Goal: Information Seeking & Learning: Learn about a topic

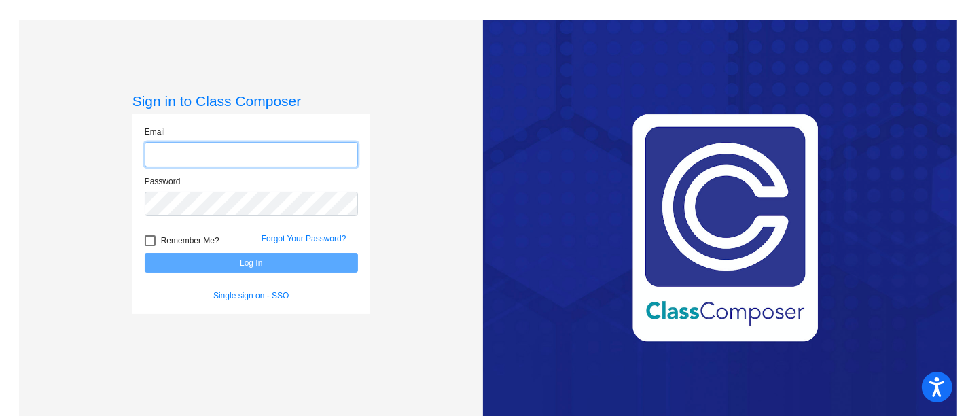
type input "amrodriguez@w-usd.org"
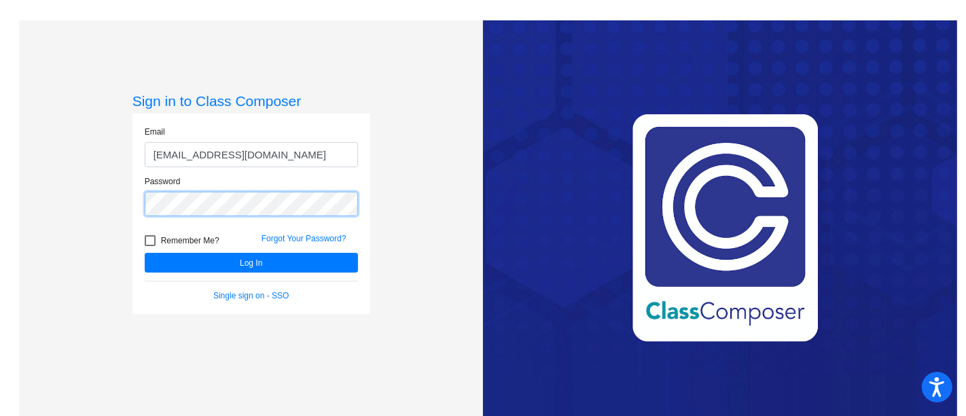
click at [90, 198] on div "Sign in to Class Composer Email amrodriguez@w-usd.org Password Remember Me? For…" at bounding box center [251, 228] width 464 height 416
click at [145, 253] on button "Log In" at bounding box center [251, 263] width 213 height 20
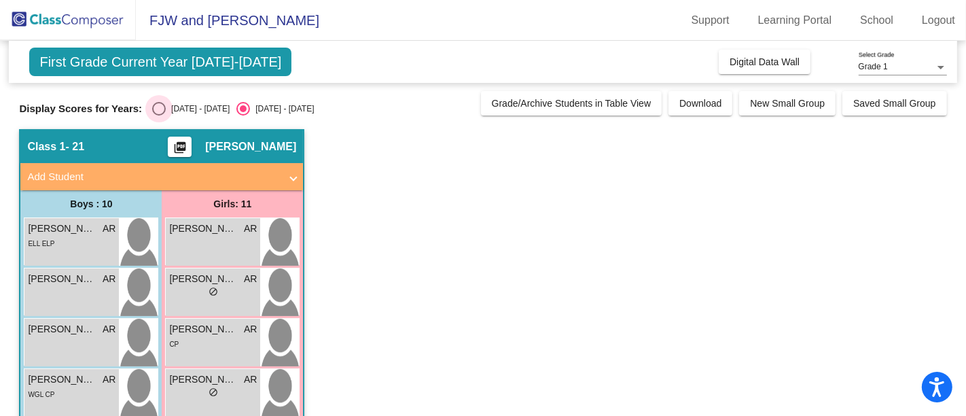
click at [158, 109] on div "Select an option" at bounding box center [159, 109] width 14 height 14
click at [158, 116] on input "[DATE] - [DATE]" at bounding box center [158, 116] width 1 height 1
radio input "true"
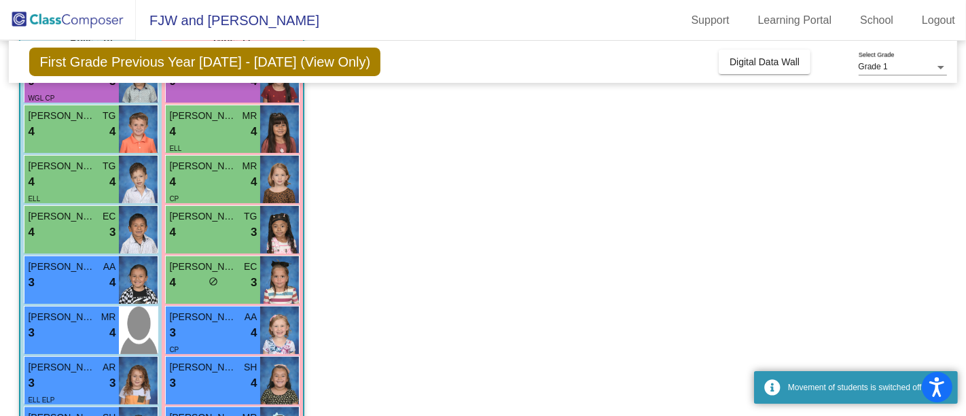
scroll to position [178, 0]
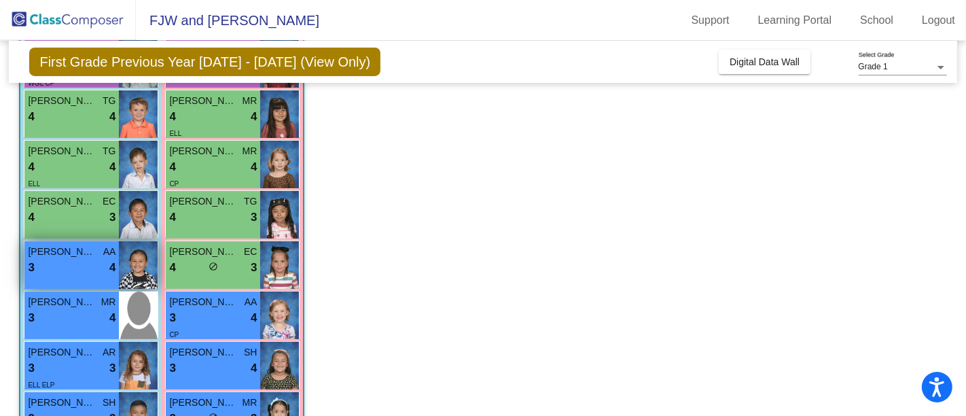
click at [66, 266] on div "3 lock do_not_disturb_alt 4" at bounding box center [72, 268] width 88 height 18
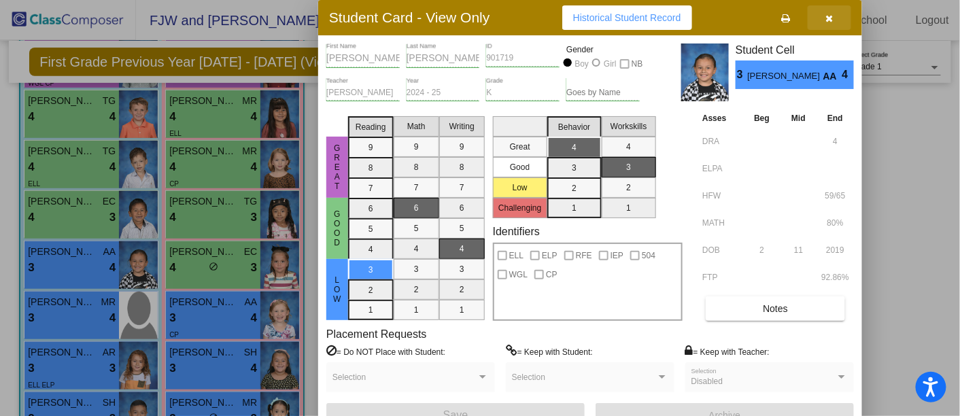
click at [829, 14] on icon "button" at bounding box center [829, 19] width 7 height 10
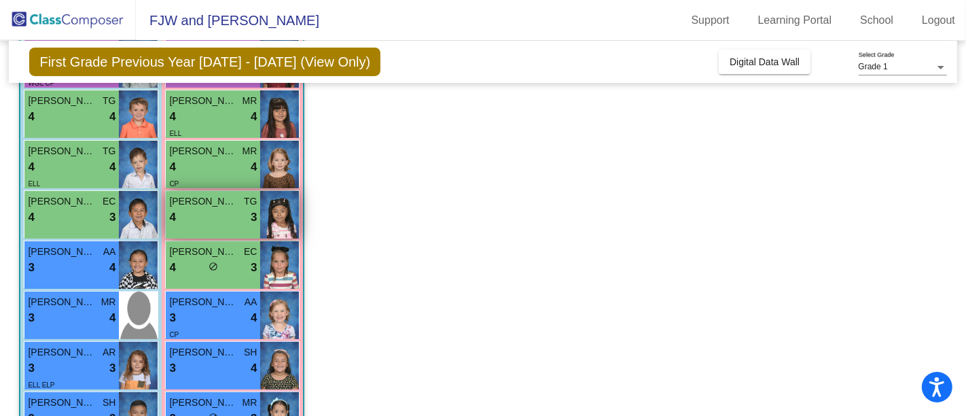
drag, startPoint x: 196, startPoint y: 258, endPoint x: 194, endPoint y: 232, distance: 26.6
click at [194, 232] on div "Maya Jimenez SH 9 lock do_not_disturb_alt 4 Itzel Delgado MR 4 lock do_not_dist…" at bounding box center [232, 315] width 135 height 553
click at [221, 220] on div "4 lock do_not_disturb_alt 3" at bounding box center [213, 218] width 88 height 18
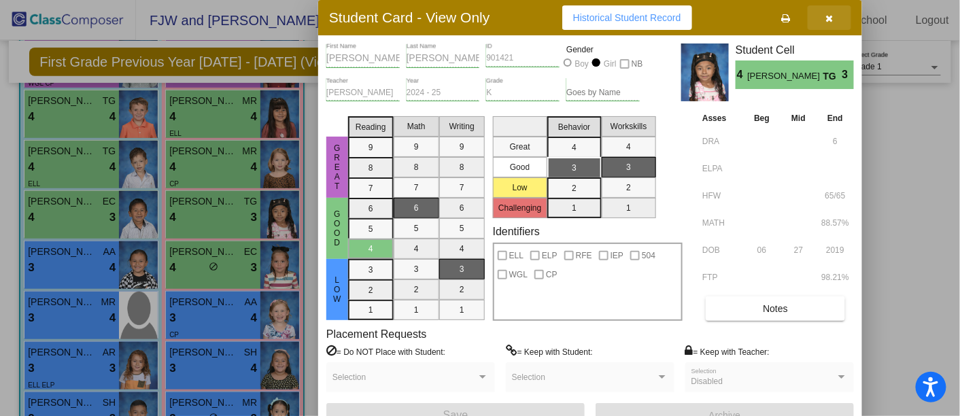
click at [835, 16] on button "button" at bounding box center [828, 17] width 43 height 24
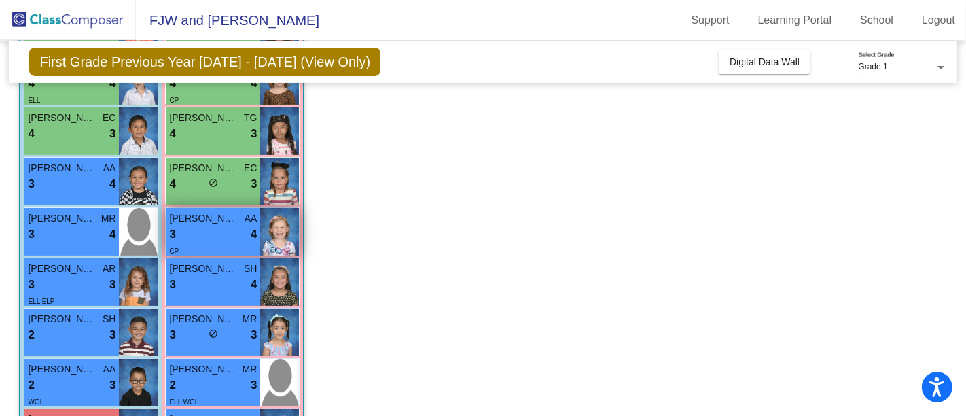
scroll to position [282, 0]
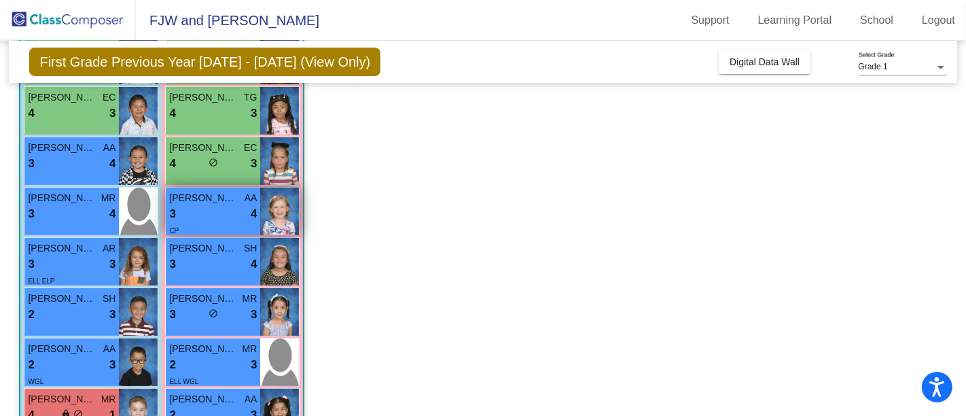
click at [234, 207] on div "3 lock do_not_disturb_alt 4" at bounding box center [213, 214] width 88 height 18
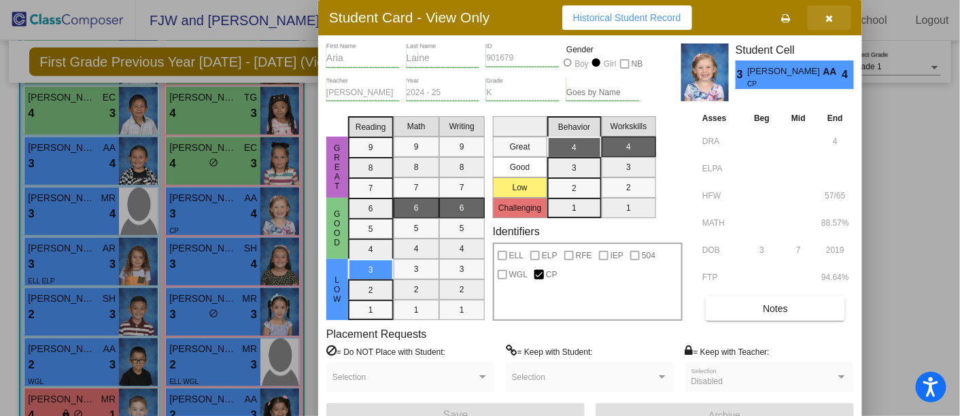
click at [830, 14] on icon "button" at bounding box center [829, 19] width 7 height 10
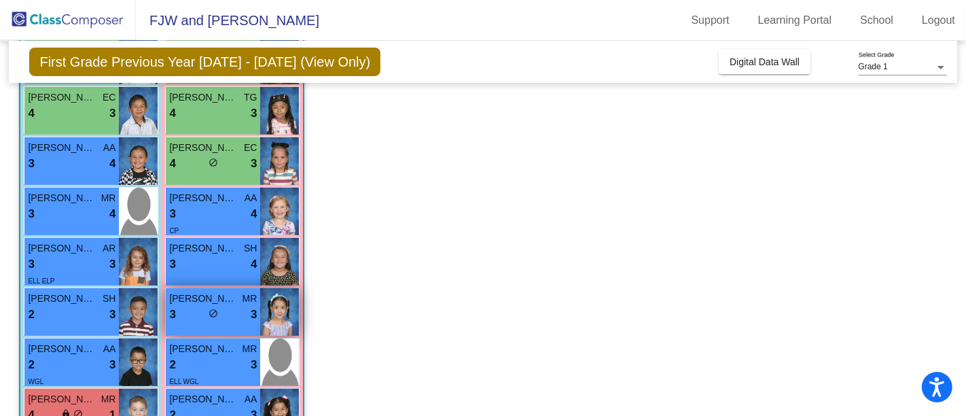
click at [231, 306] on div "3 lock do_not_disturb_alt 3" at bounding box center [213, 315] width 88 height 18
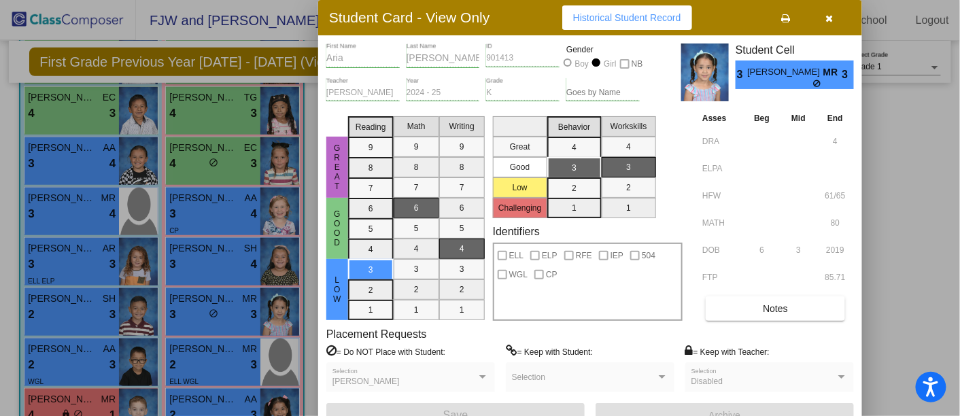
click at [827, 19] on icon "button" at bounding box center [829, 19] width 7 height 10
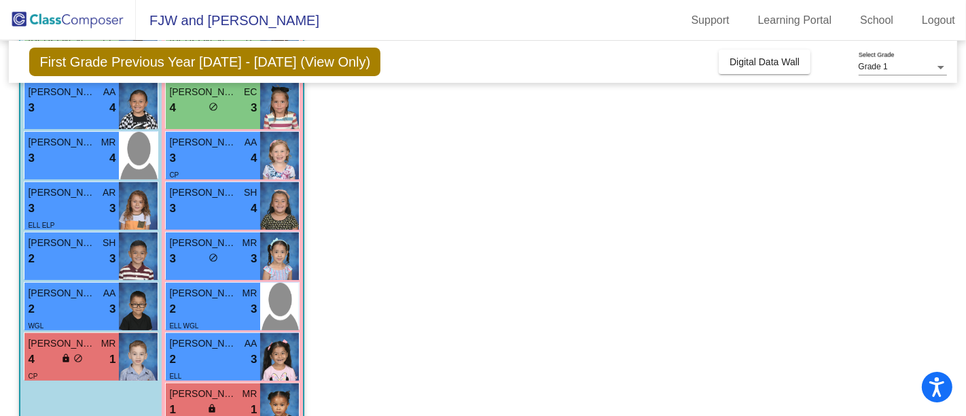
scroll to position [345, 0]
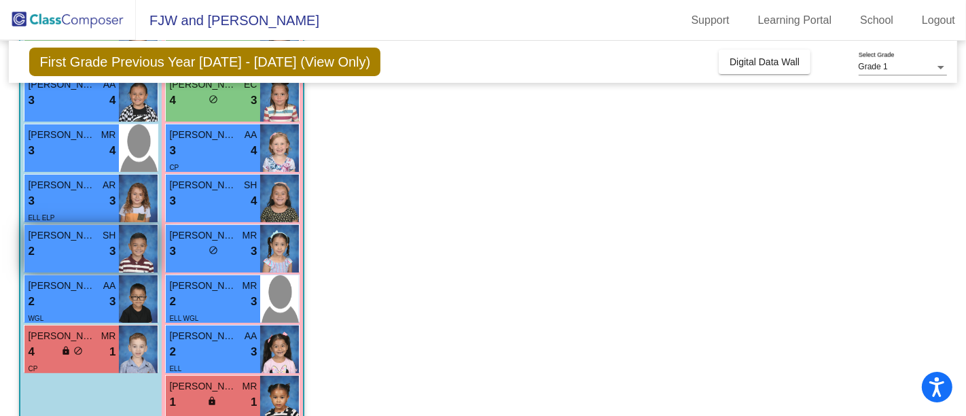
click at [75, 247] on div "2 lock do_not_disturb_alt 3" at bounding box center [72, 252] width 88 height 18
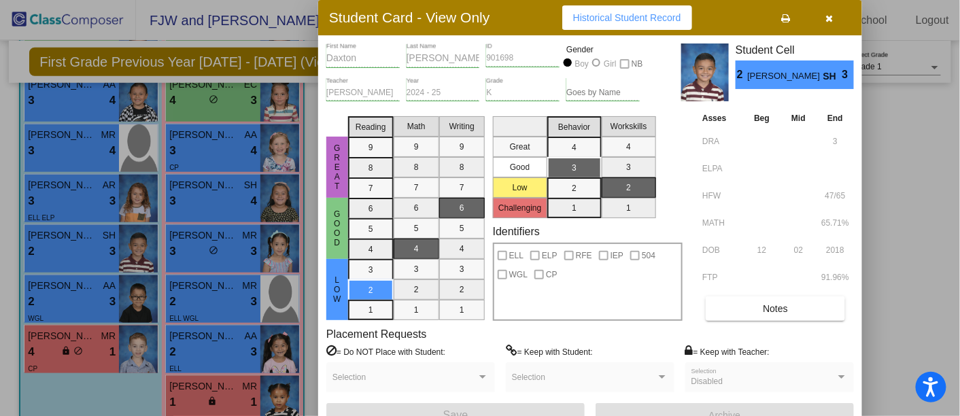
click at [827, 16] on icon "button" at bounding box center [829, 19] width 7 height 10
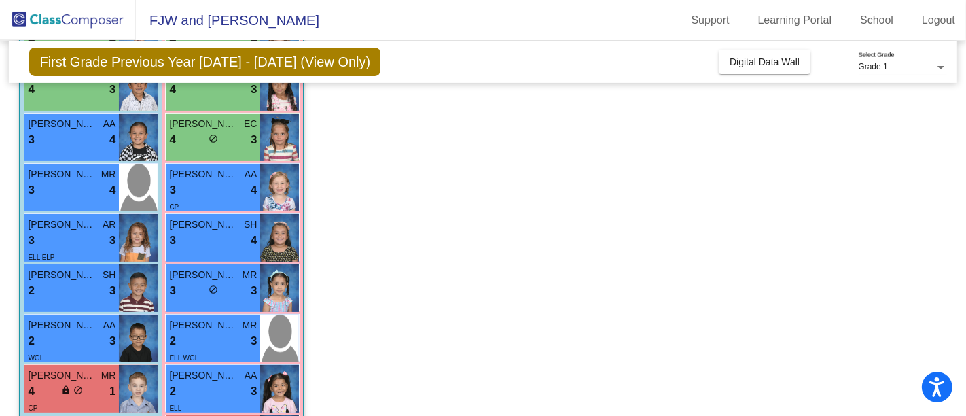
scroll to position [307, 0]
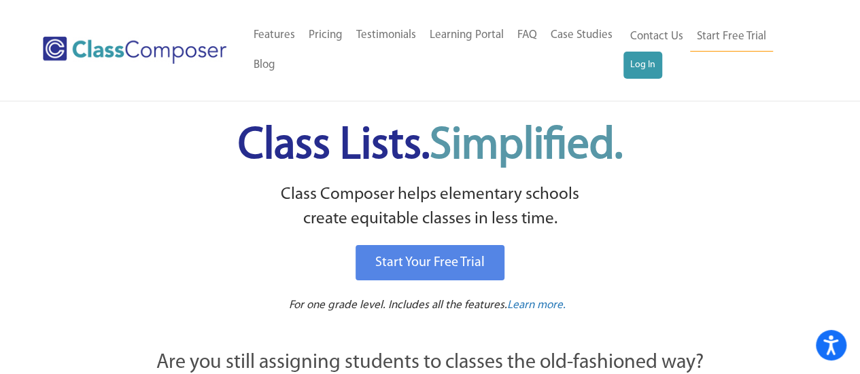
click at [618, 67] on ul "Home Old Features Pricing Testimonials Learning Portal FAQ Case Studies Blog Co…" at bounding box center [435, 50] width 377 height 60
click at [640, 66] on link "Log In" at bounding box center [642, 65] width 39 height 27
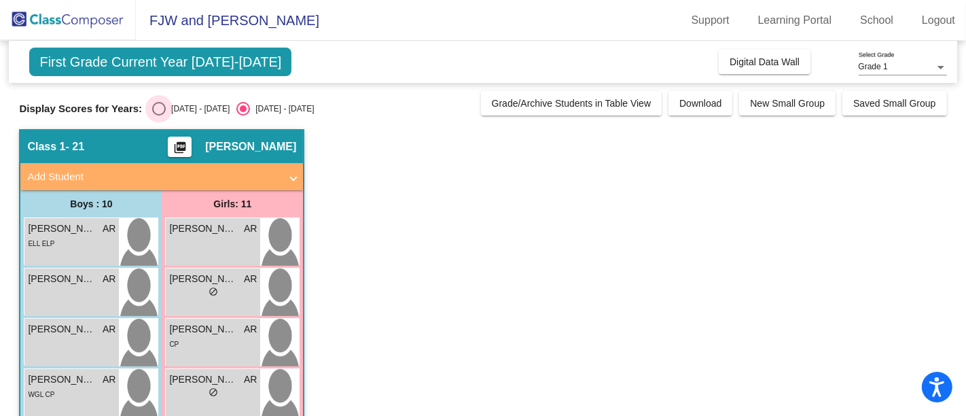
click at [157, 106] on div "Select an option" at bounding box center [159, 109] width 14 height 14
click at [158, 116] on input "[DATE] - [DATE]" at bounding box center [158, 116] width 1 height 1
radio input "true"
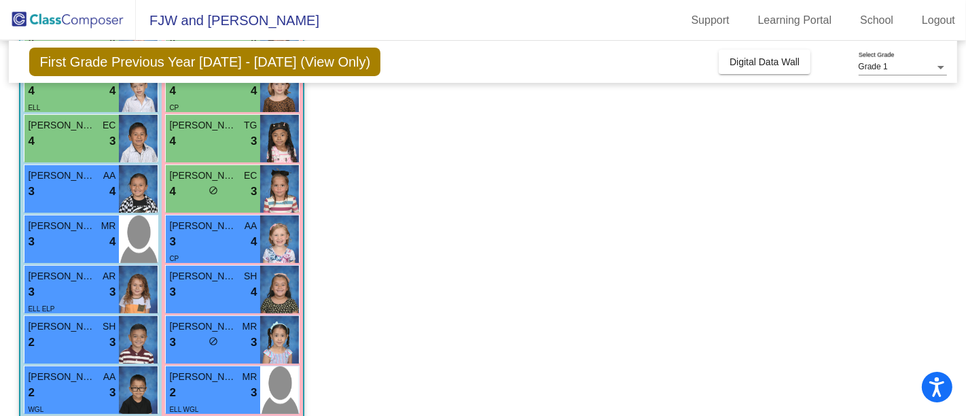
scroll to position [285, 0]
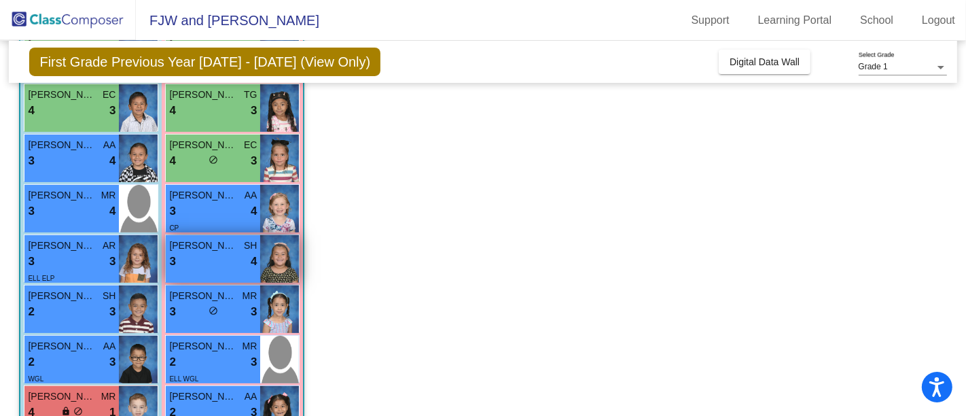
click at [186, 255] on div "3 lock do_not_disturb_alt 4" at bounding box center [213, 262] width 88 height 18
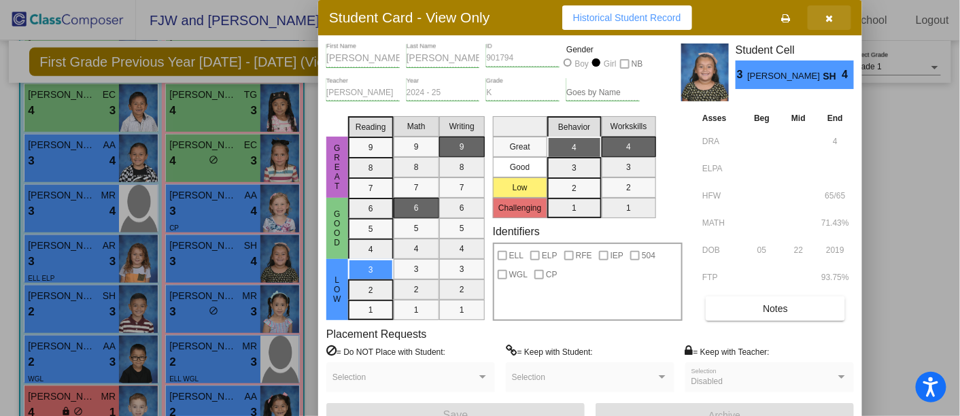
click at [827, 17] on icon "button" at bounding box center [829, 19] width 7 height 10
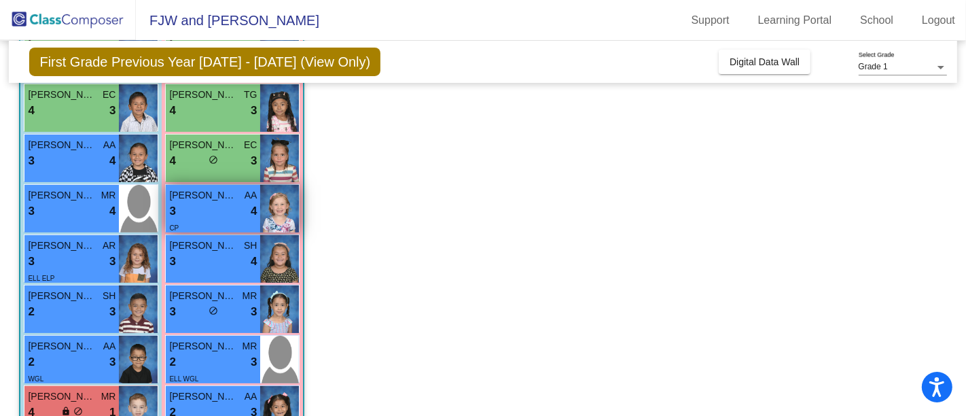
click at [223, 210] on div "3 lock do_not_disturb_alt 4" at bounding box center [213, 212] width 88 height 18
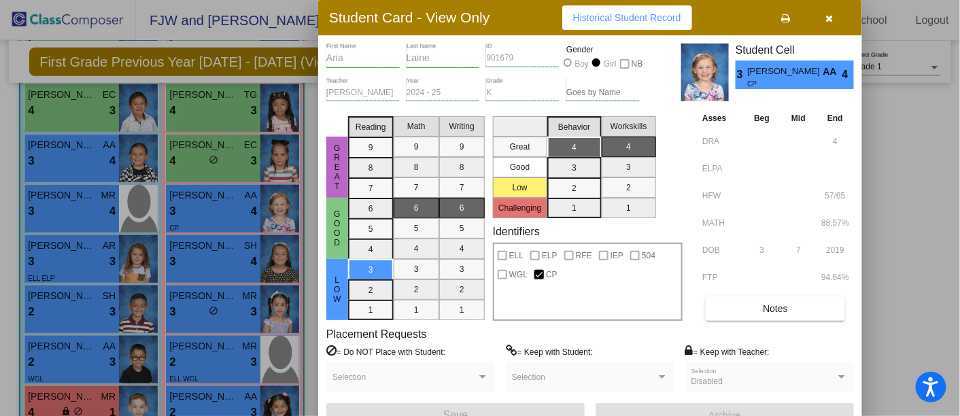
click at [824, 18] on button "button" at bounding box center [828, 17] width 43 height 24
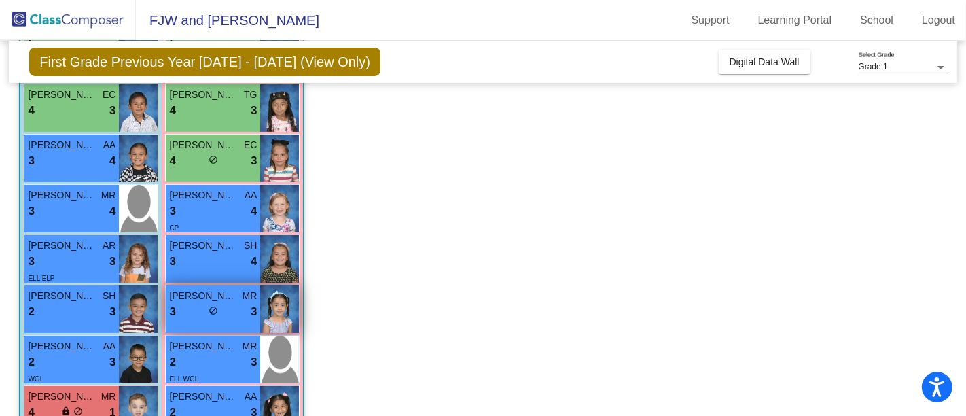
click at [232, 309] on div "3 lock do_not_disturb_alt 3" at bounding box center [213, 312] width 88 height 18
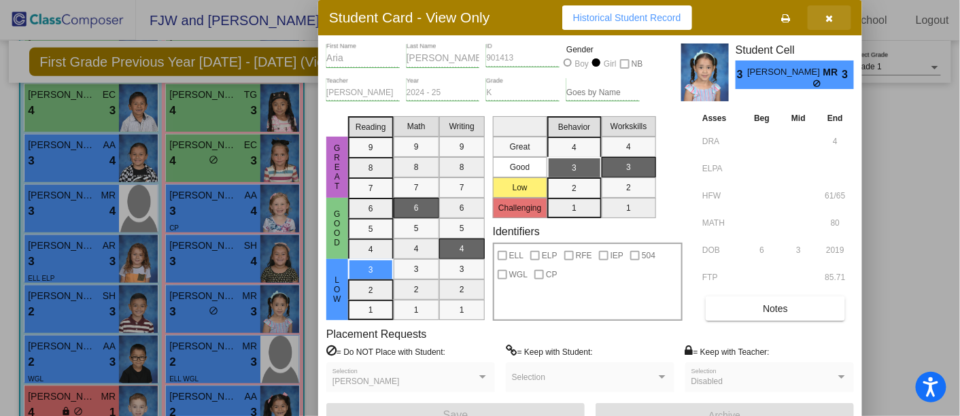
click at [831, 16] on icon "button" at bounding box center [829, 19] width 7 height 10
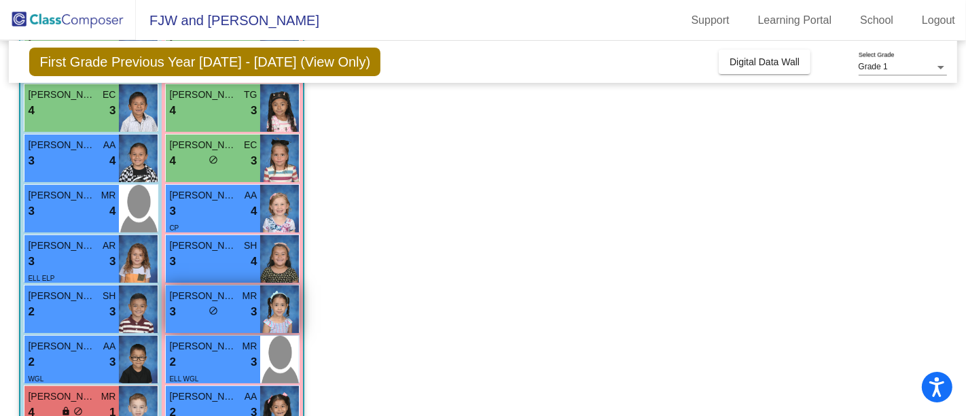
click at [204, 330] on div "[PERSON_NAME] MR 3 lock do_not_disturb_alt 3" at bounding box center [213, 309] width 94 height 48
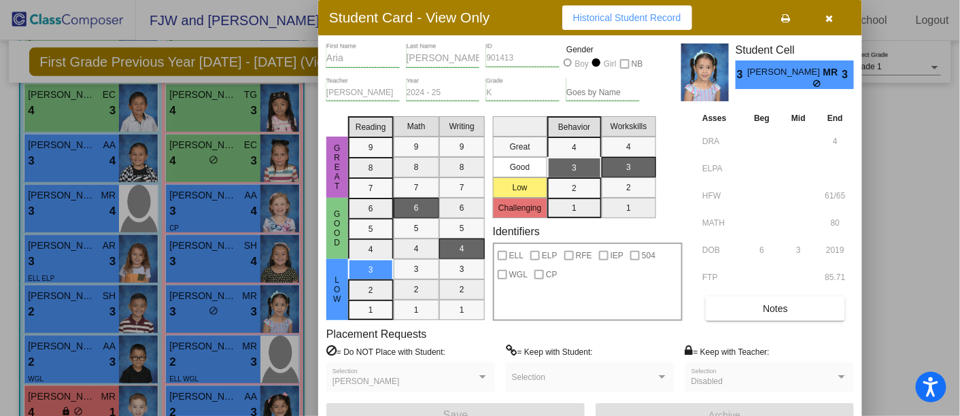
click at [802, 311] on button "Notes" at bounding box center [774, 308] width 139 height 24
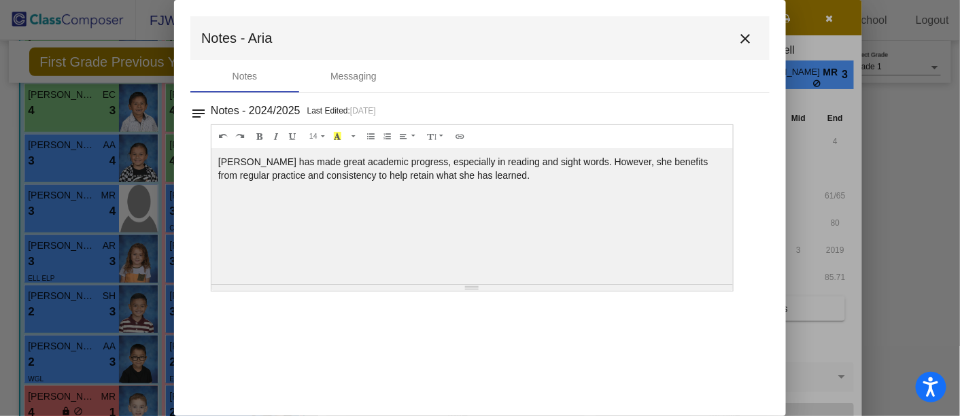
click at [742, 38] on mat-icon "close" at bounding box center [745, 39] width 16 height 16
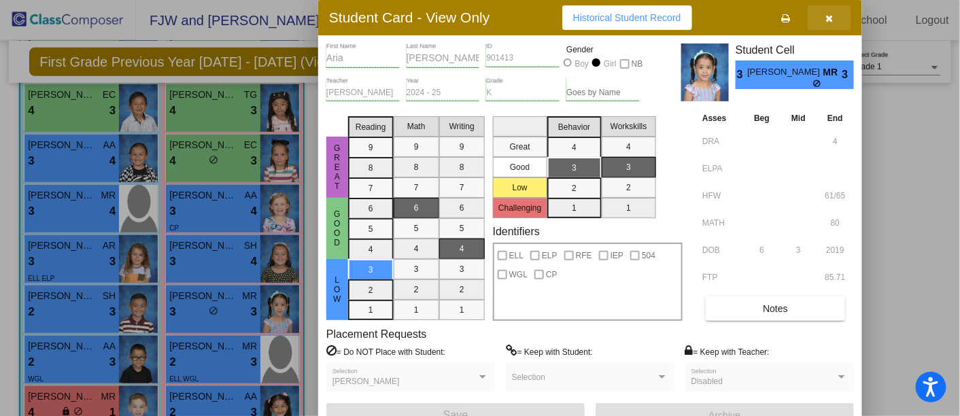
click at [832, 15] on icon "button" at bounding box center [829, 19] width 7 height 10
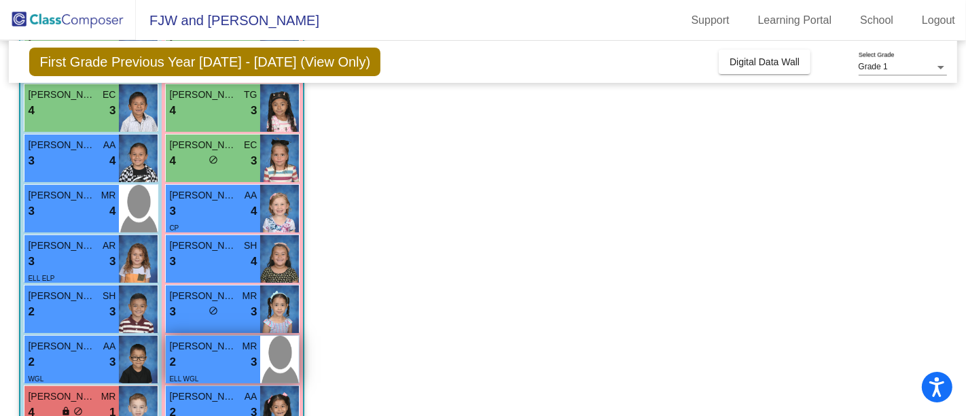
click at [221, 351] on span "[PERSON_NAME]" at bounding box center [203, 346] width 68 height 14
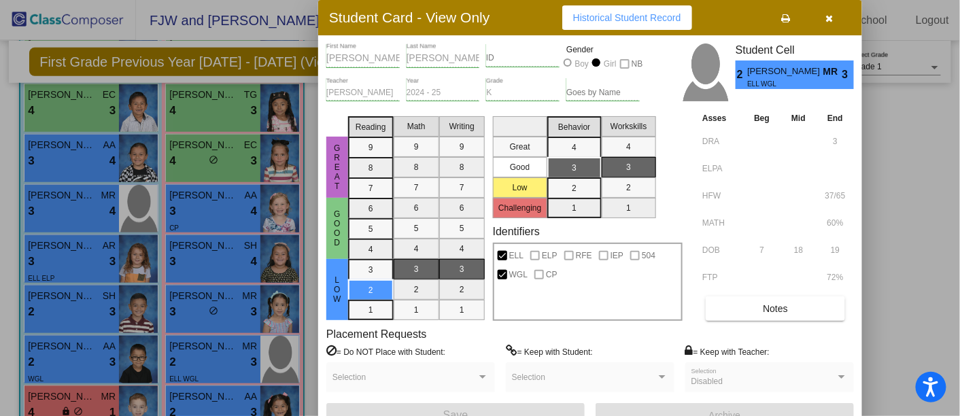
click at [826, 18] on icon "button" at bounding box center [829, 19] width 7 height 10
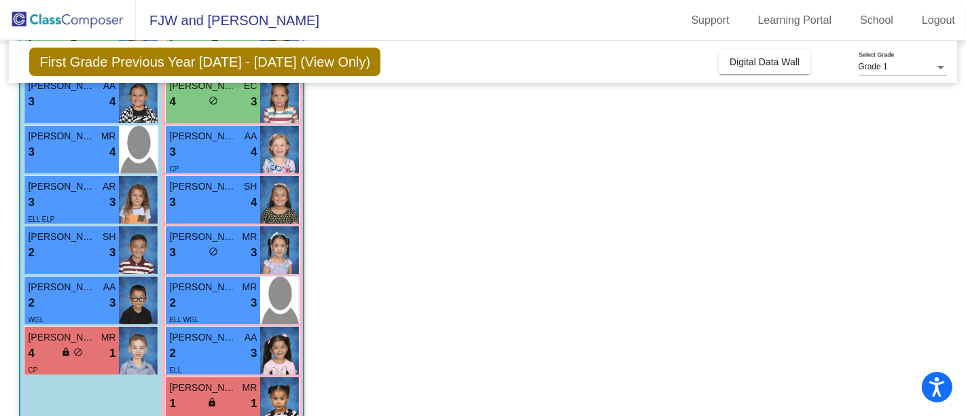
scroll to position [374, 0]
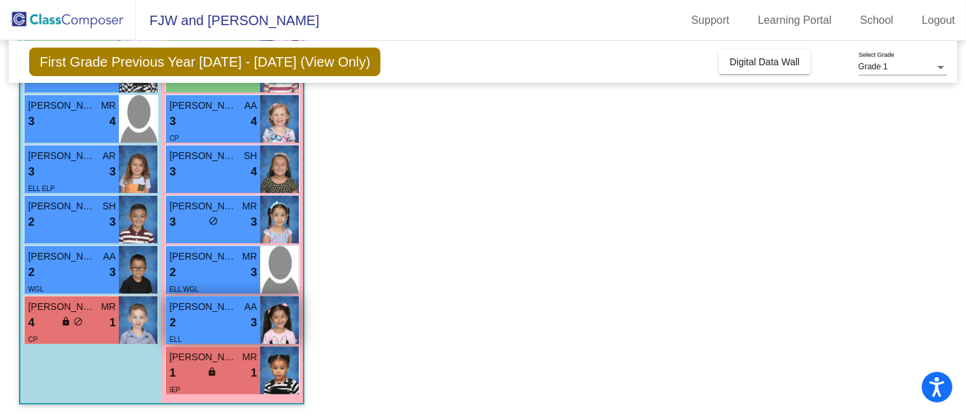
click at [203, 332] on div "ELL" at bounding box center [213, 339] width 88 height 14
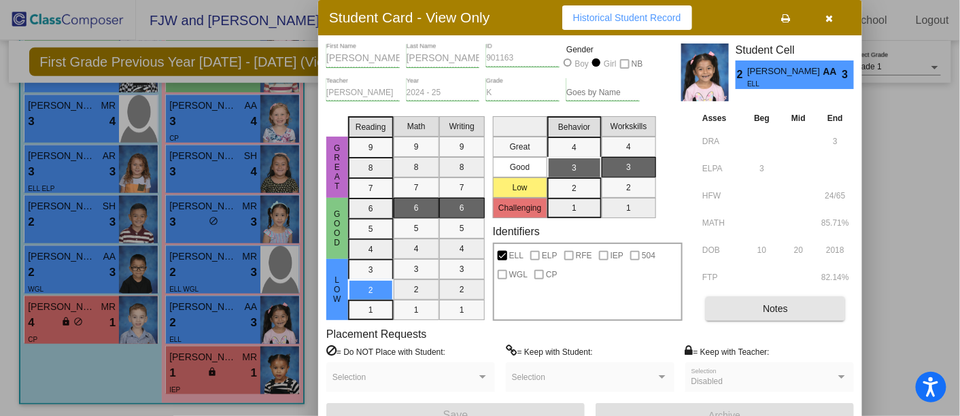
click at [759, 309] on button "Notes" at bounding box center [774, 308] width 139 height 24
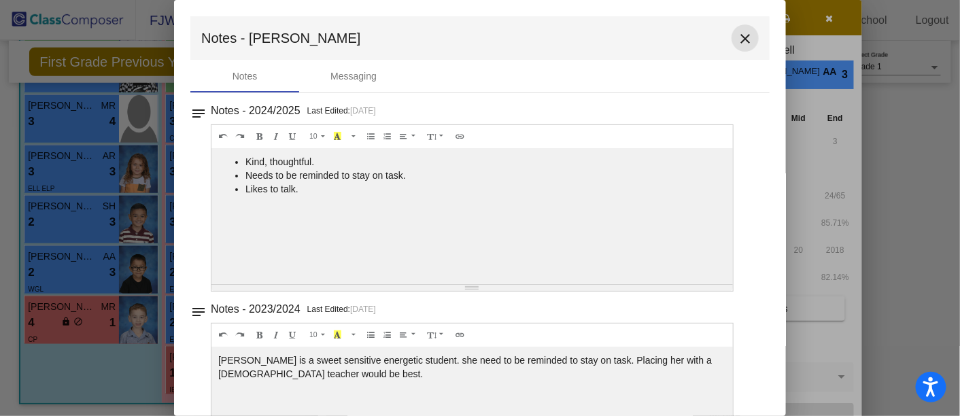
click at [737, 41] on mat-icon "close" at bounding box center [745, 39] width 16 height 16
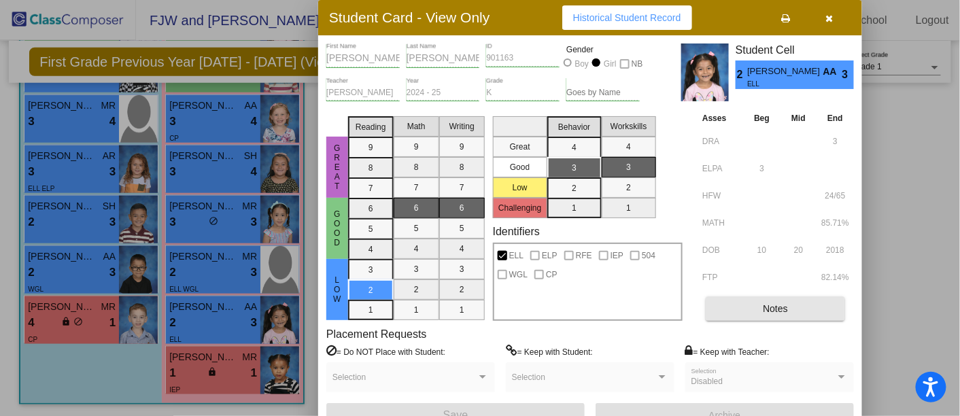
click at [773, 304] on span "Notes" at bounding box center [775, 308] width 25 height 11
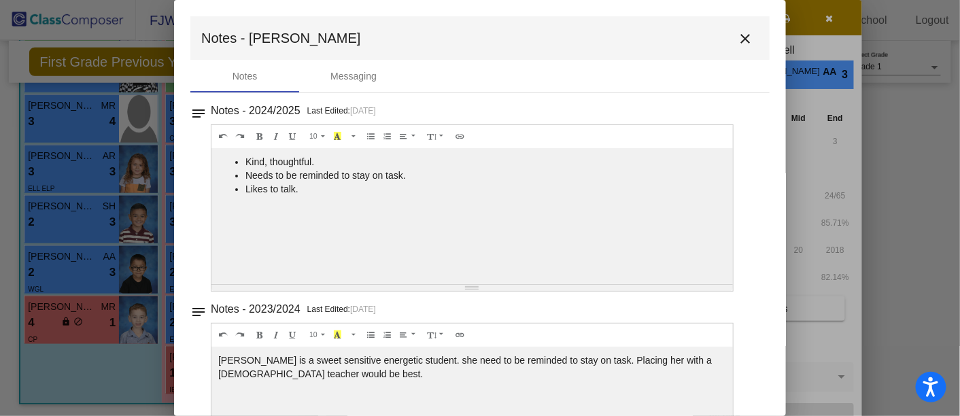
click at [724, 38] on mat-toolbar "Notes - [PERSON_NAME]" at bounding box center [479, 37] width 579 height 43
click at [737, 38] on mat-icon "close" at bounding box center [745, 39] width 16 height 16
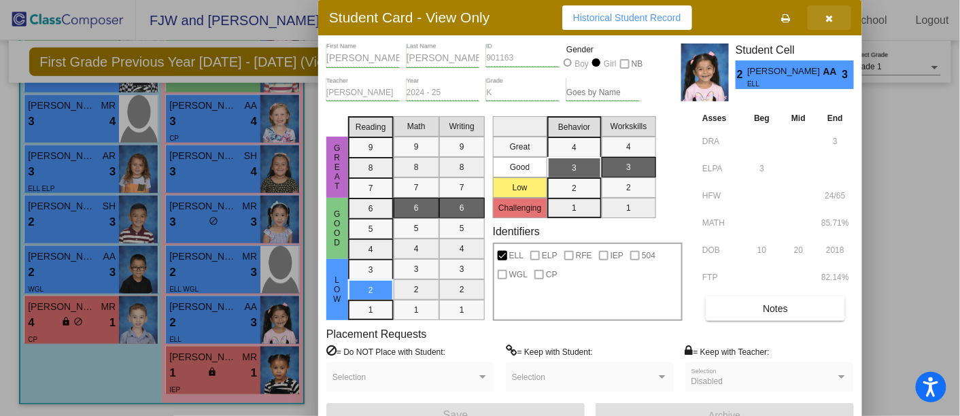
click at [831, 10] on button "button" at bounding box center [828, 17] width 43 height 24
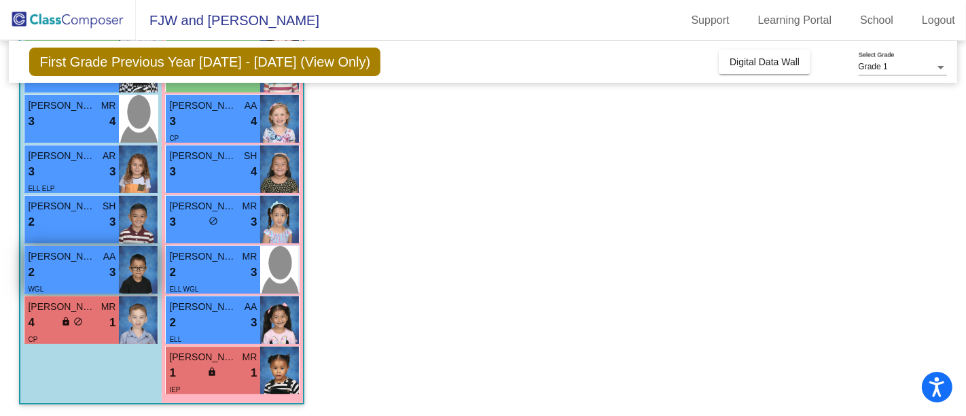
click at [67, 275] on div "2 lock do_not_disturb_alt 3" at bounding box center [72, 273] width 88 height 18
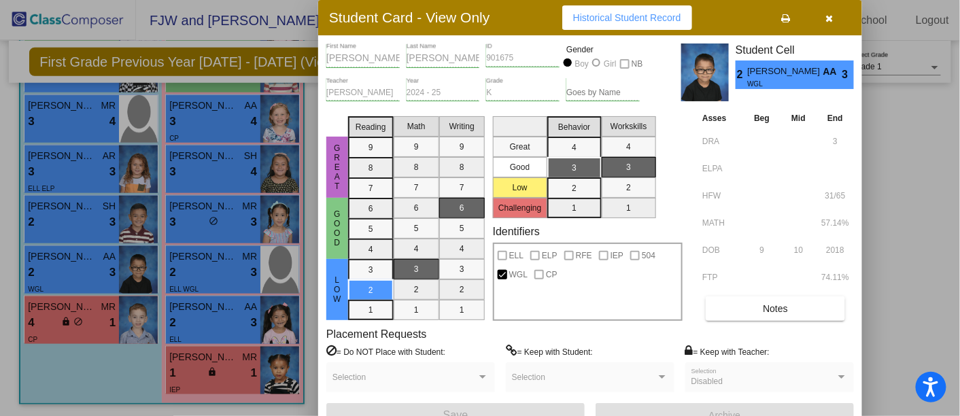
click at [794, 300] on button "Notes" at bounding box center [774, 308] width 139 height 24
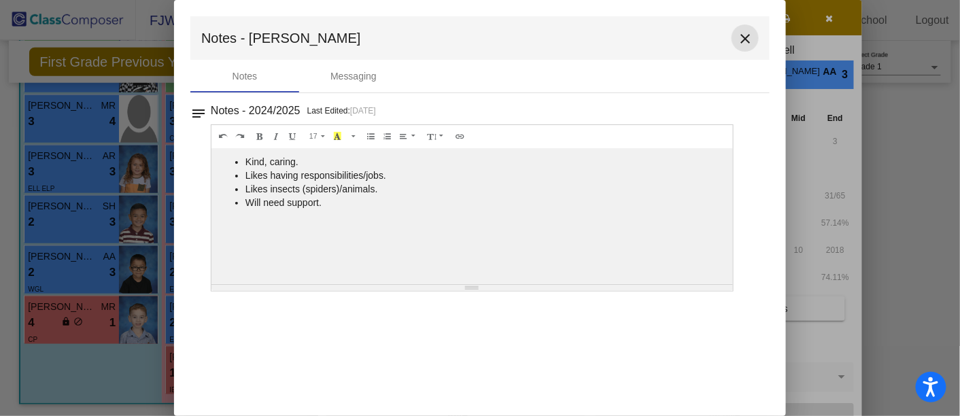
click at [740, 44] on mat-icon "close" at bounding box center [745, 39] width 16 height 16
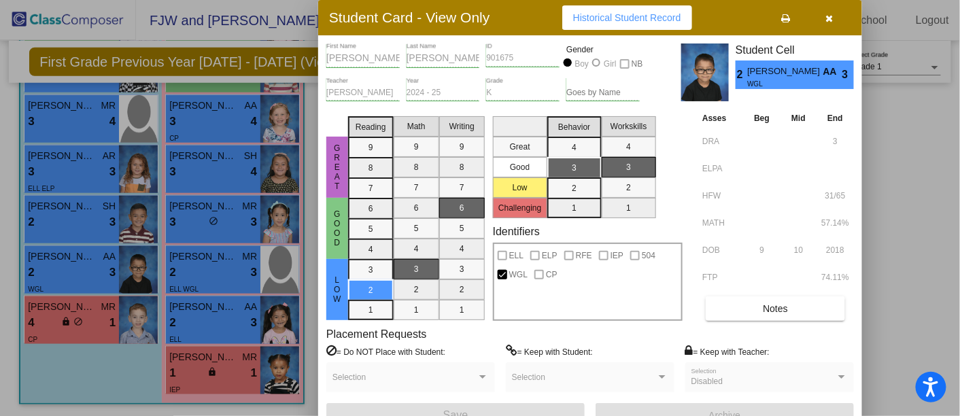
click at [828, 10] on button "button" at bounding box center [828, 17] width 43 height 24
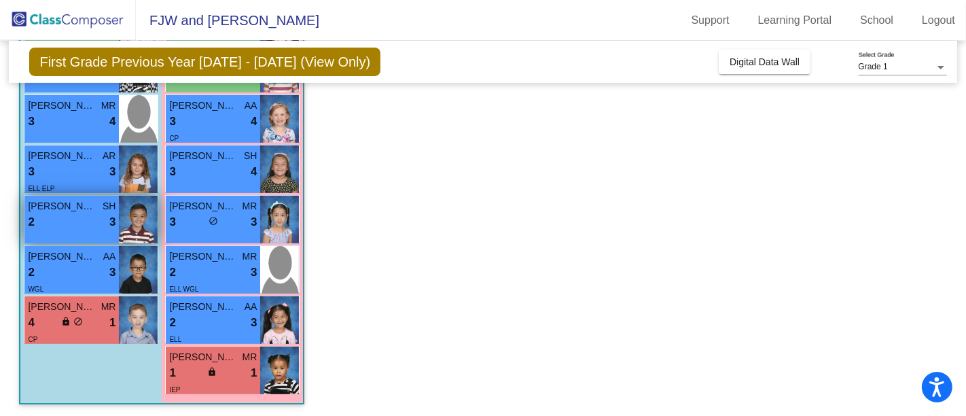
click at [77, 213] on div "2 lock do_not_disturb_alt 3" at bounding box center [72, 222] width 88 height 18
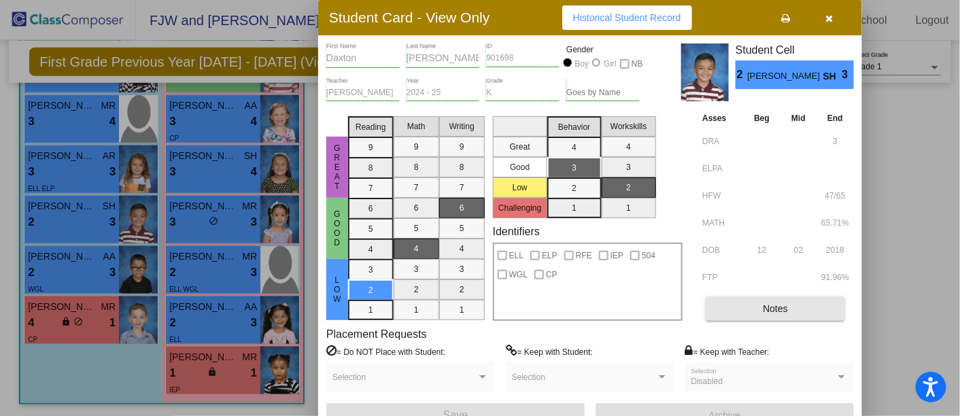
click at [753, 307] on button "Notes" at bounding box center [774, 308] width 139 height 24
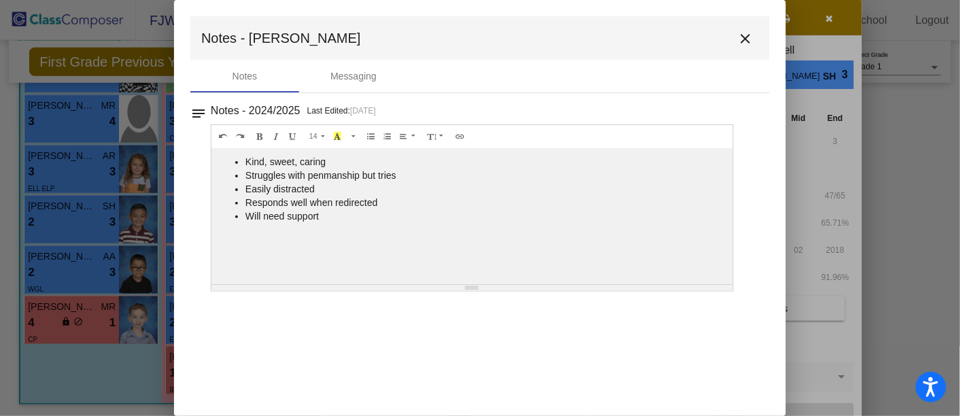
click at [743, 39] on mat-icon "close" at bounding box center [745, 39] width 16 height 16
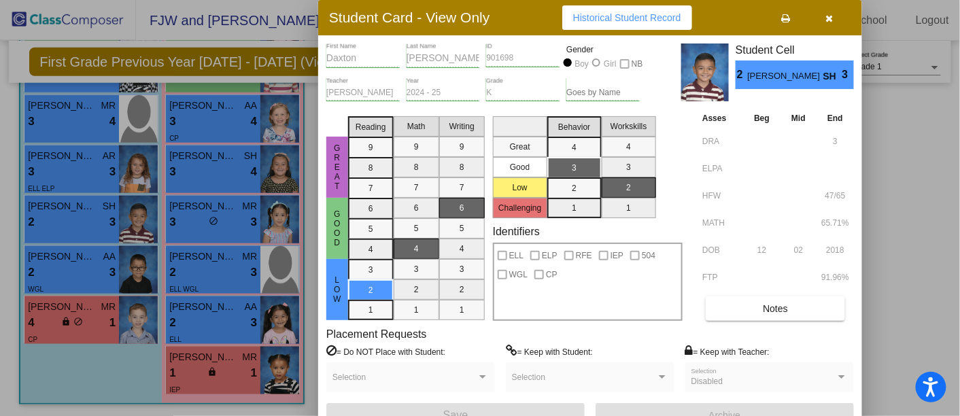
click at [830, 16] on icon "button" at bounding box center [829, 19] width 7 height 10
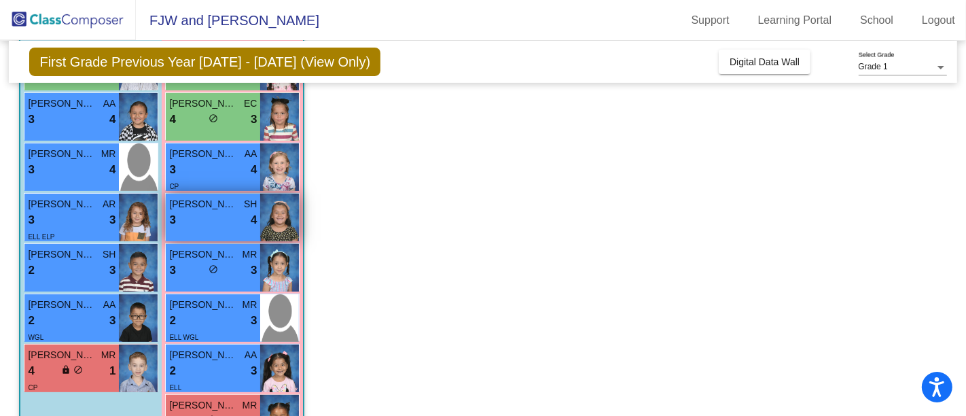
scroll to position [307, 0]
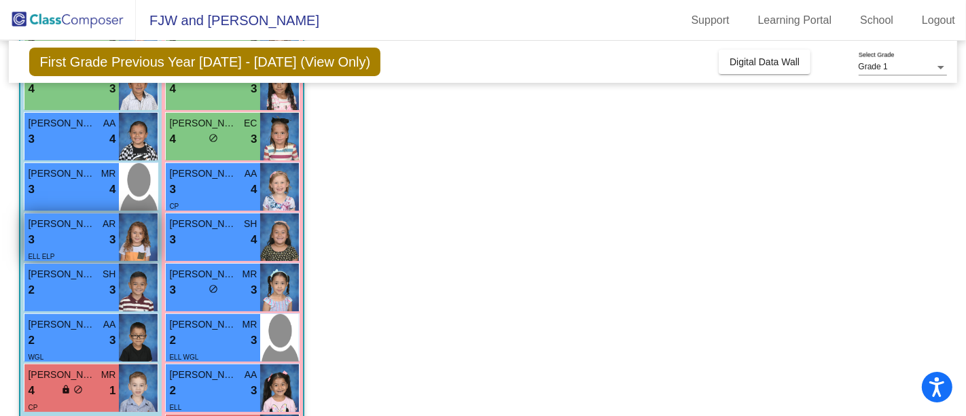
click at [64, 236] on div "3 lock do_not_disturb_alt 3" at bounding box center [72, 240] width 88 height 18
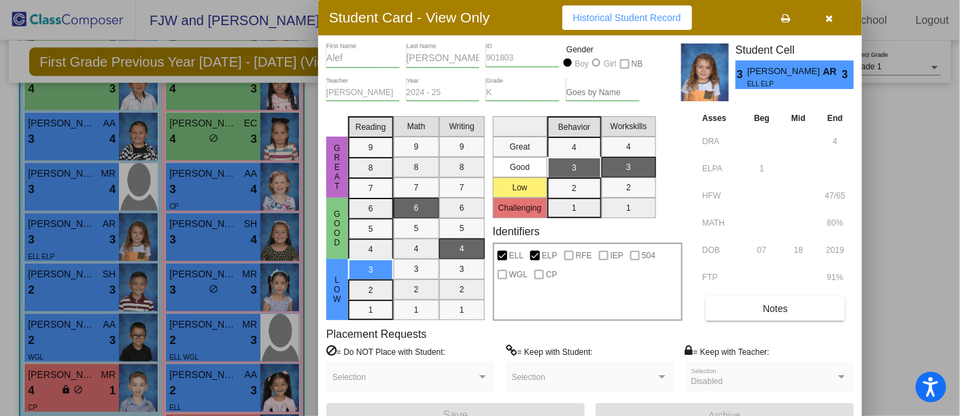
click at [782, 310] on span "Notes" at bounding box center [775, 308] width 25 height 11
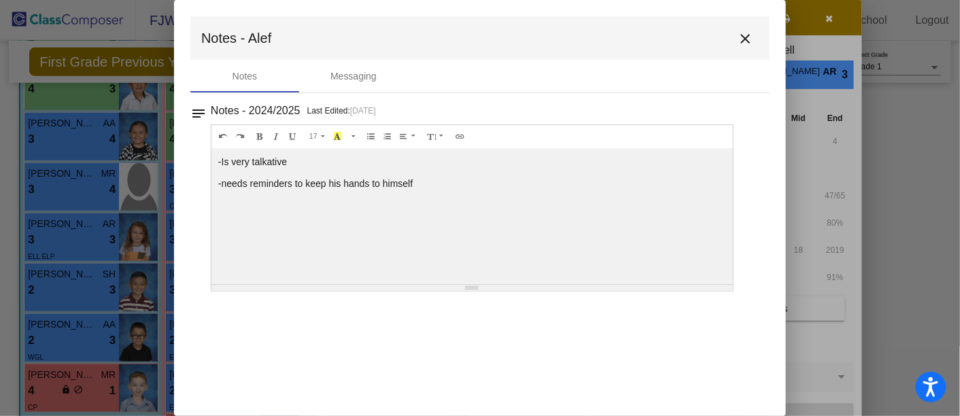
click at [744, 38] on mat-icon "close" at bounding box center [745, 39] width 16 height 16
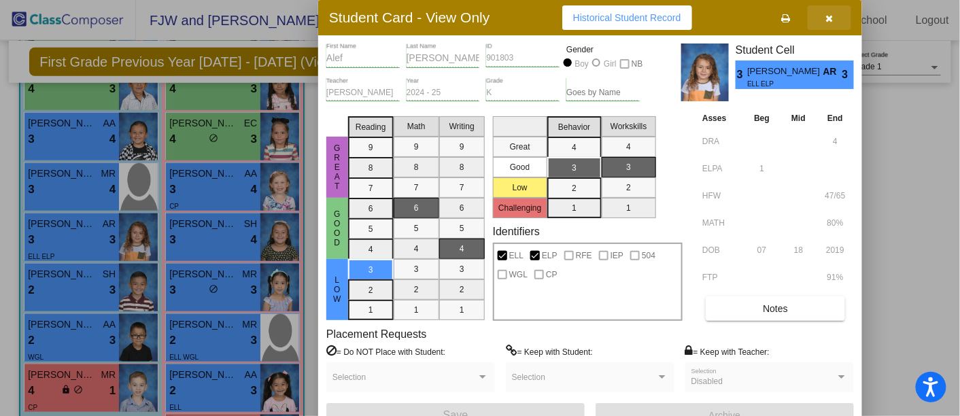
click at [827, 10] on button "button" at bounding box center [828, 17] width 43 height 24
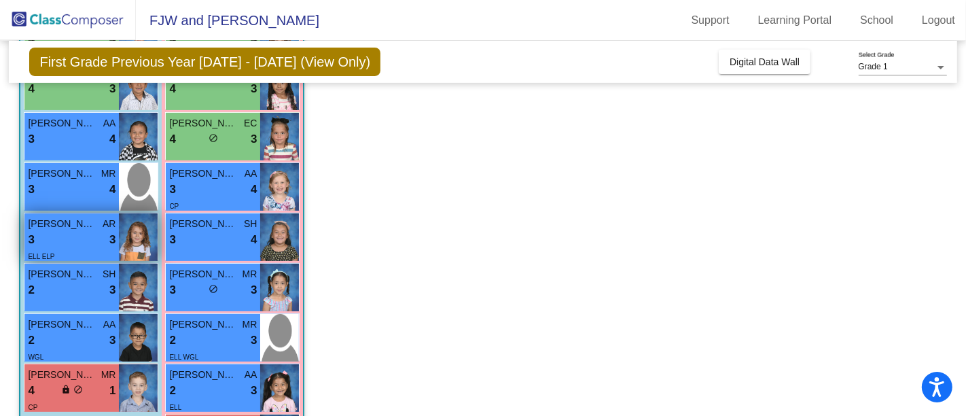
click at [54, 241] on div "3 lock do_not_disturb_alt 3" at bounding box center [72, 240] width 88 height 18
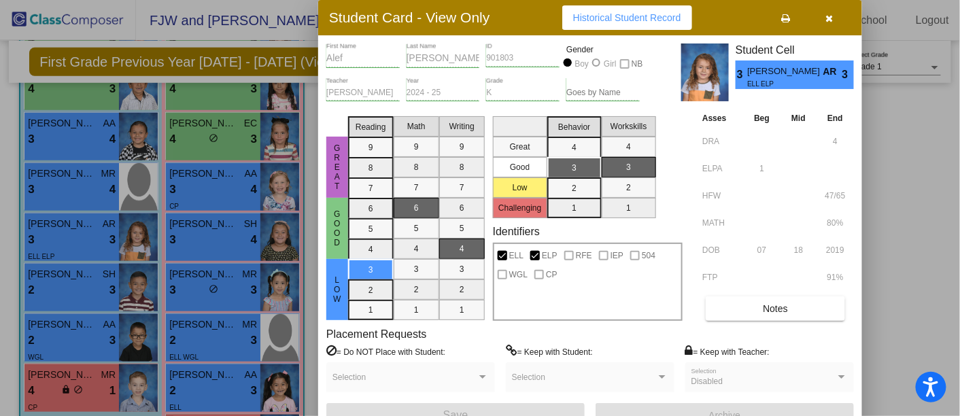
click at [829, 14] on icon "button" at bounding box center [829, 19] width 7 height 10
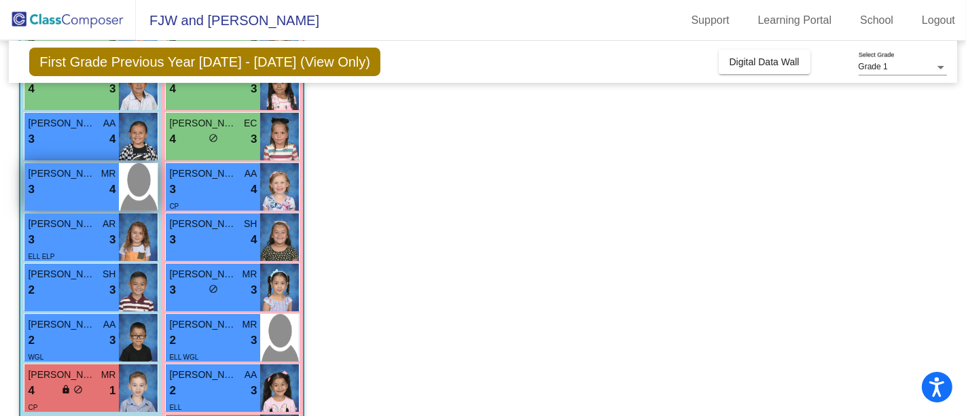
click at [48, 193] on div "3 lock do_not_disturb_alt 4" at bounding box center [72, 190] width 88 height 18
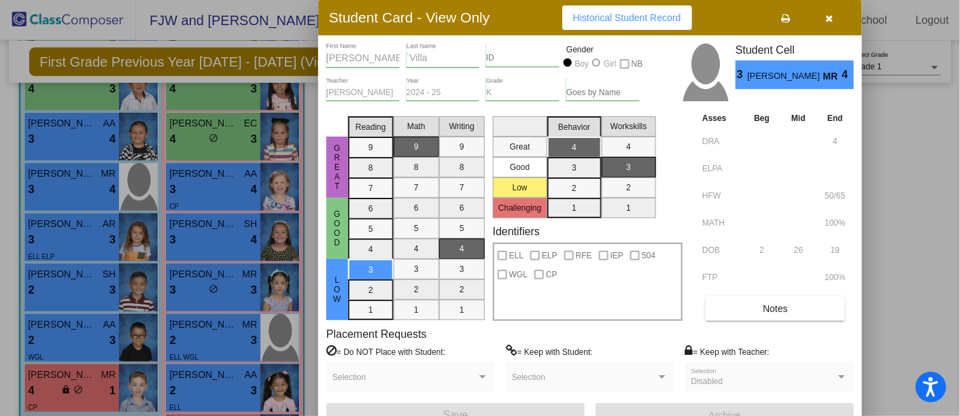
click at [753, 313] on button "Notes" at bounding box center [774, 308] width 139 height 24
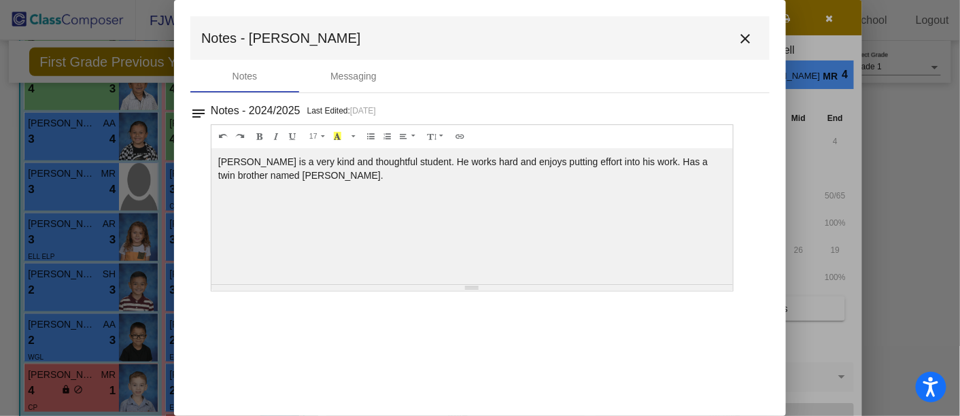
click at [750, 41] on button "close" at bounding box center [744, 37] width 27 height 27
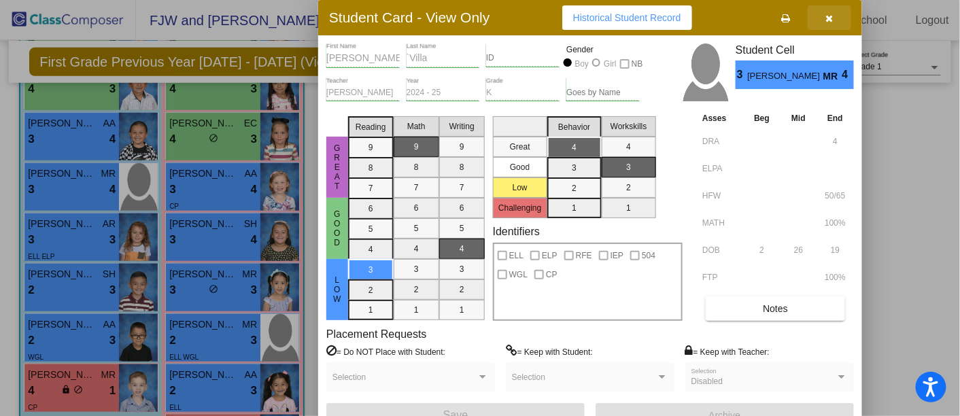
click at [835, 10] on button "button" at bounding box center [828, 17] width 43 height 24
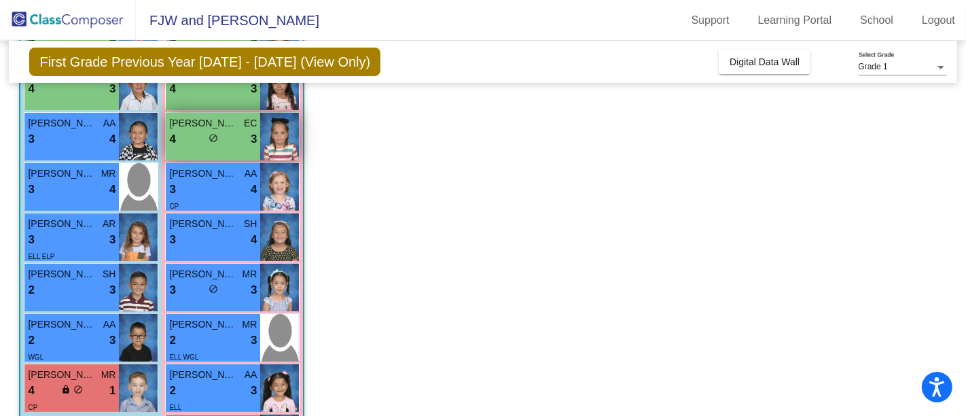
scroll to position [229, 0]
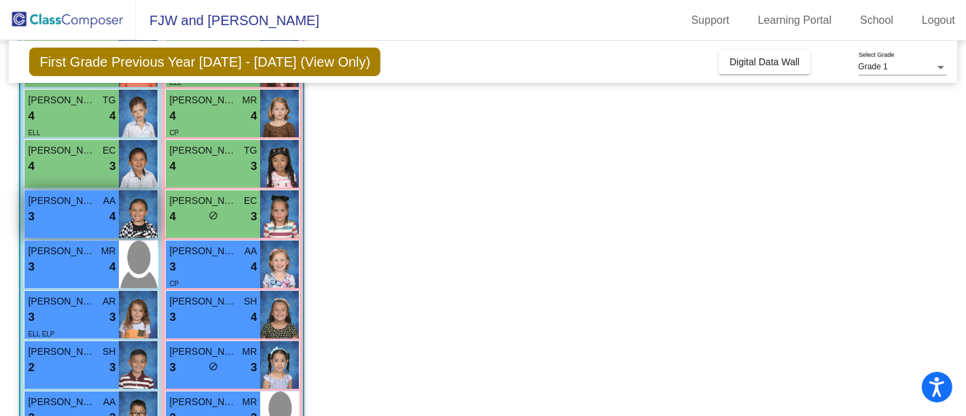
click at [91, 226] on div "[PERSON_NAME] AA 3 lock do_not_disturb_alt 4" at bounding box center [71, 214] width 94 height 48
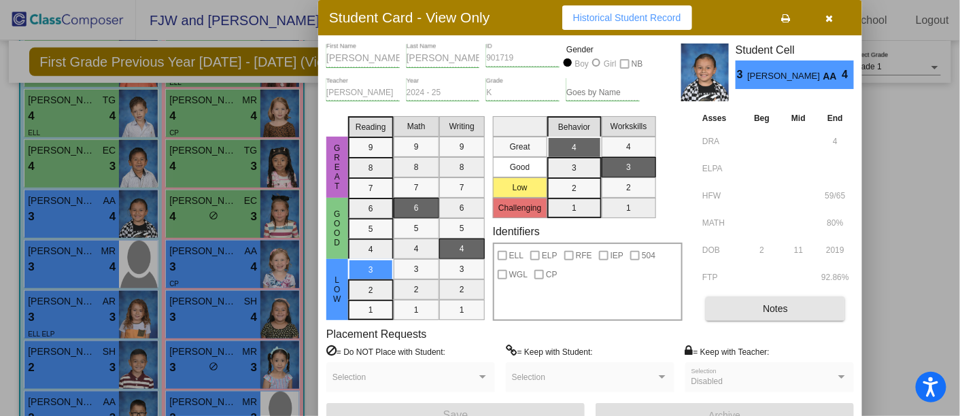
click at [745, 313] on button "Notes" at bounding box center [774, 308] width 139 height 24
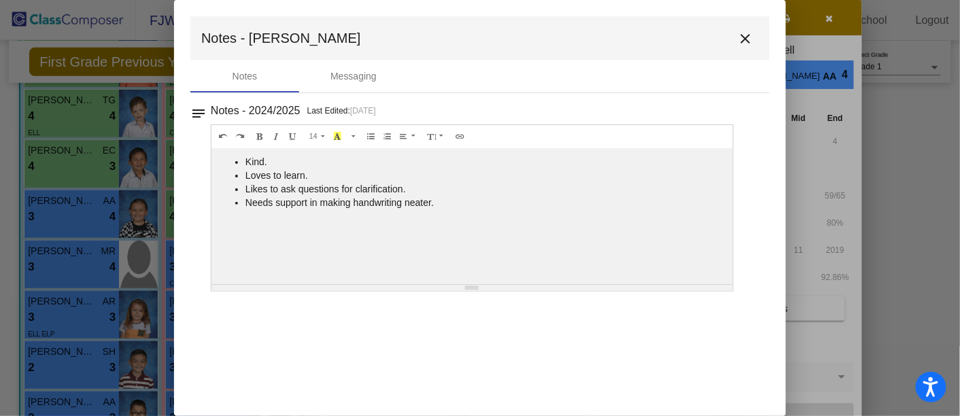
click at [739, 41] on mat-icon "close" at bounding box center [745, 39] width 16 height 16
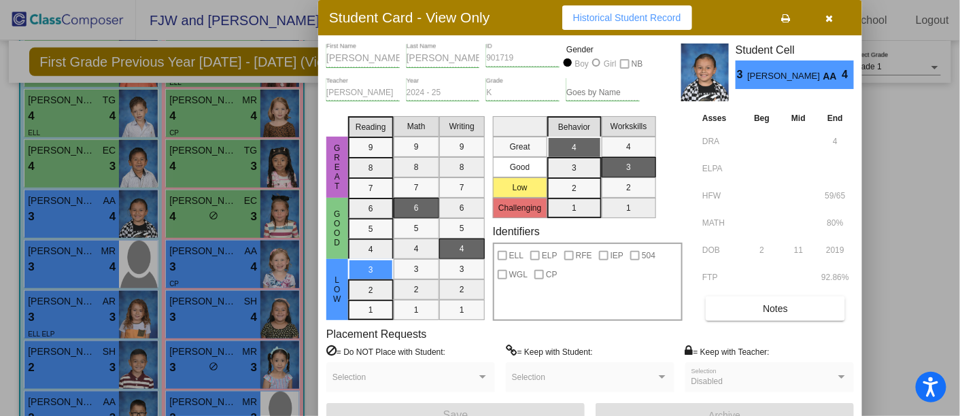
click at [831, 18] on icon "button" at bounding box center [829, 19] width 7 height 10
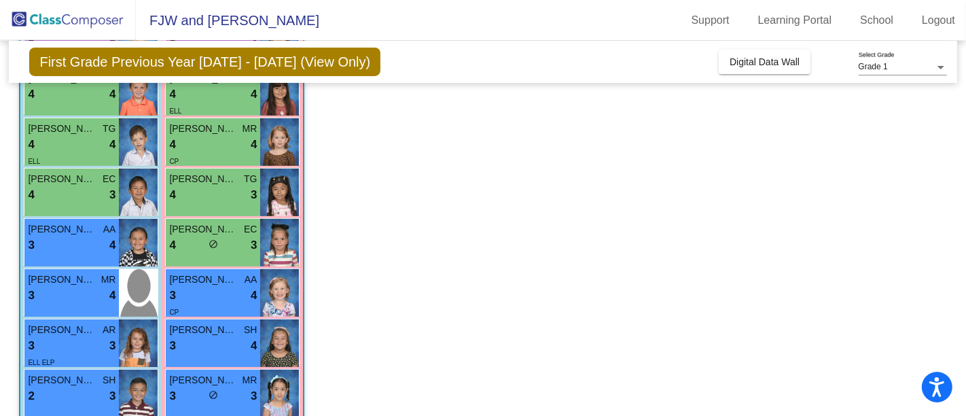
scroll to position [153, 0]
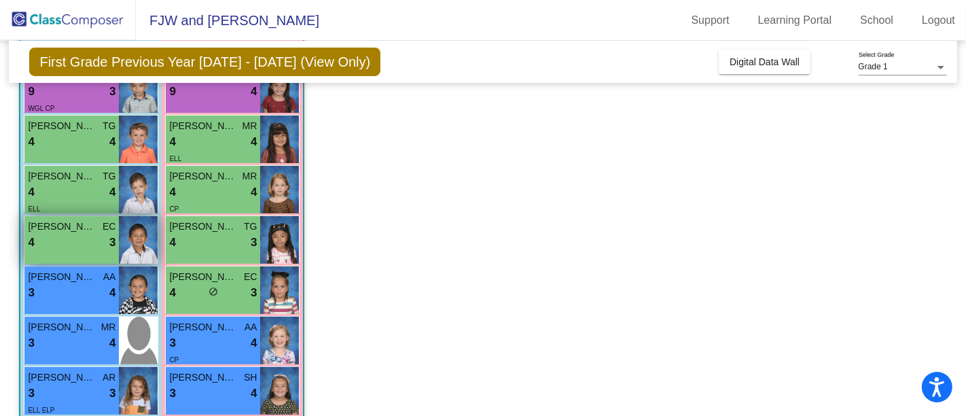
click at [79, 244] on div "4 lock do_not_disturb_alt 3" at bounding box center [72, 243] width 88 height 18
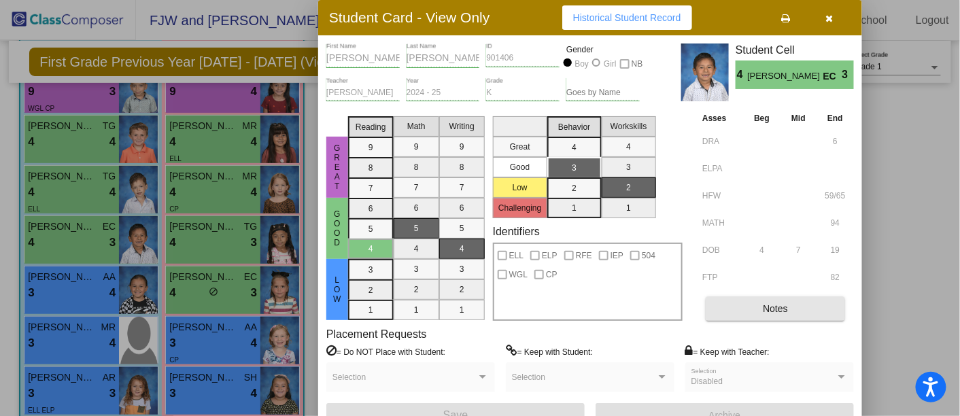
click at [763, 307] on span "Notes" at bounding box center [775, 308] width 25 height 11
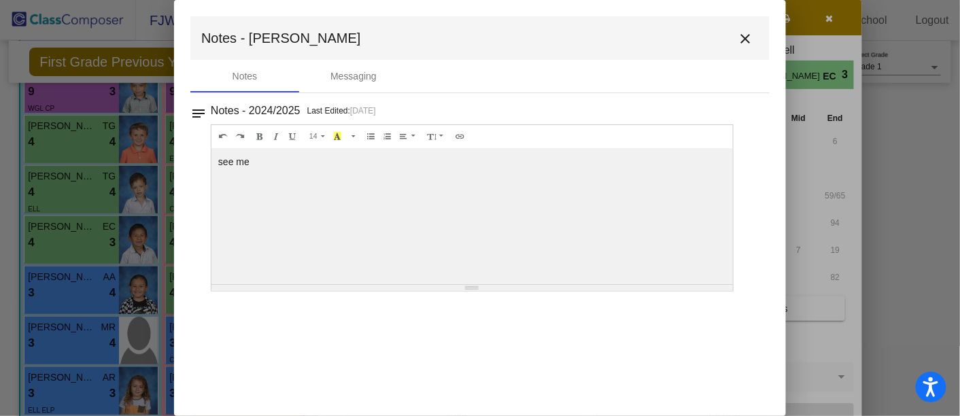
click at [746, 38] on mat-icon "close" at bounding box center [745, 39] width 16 height 16
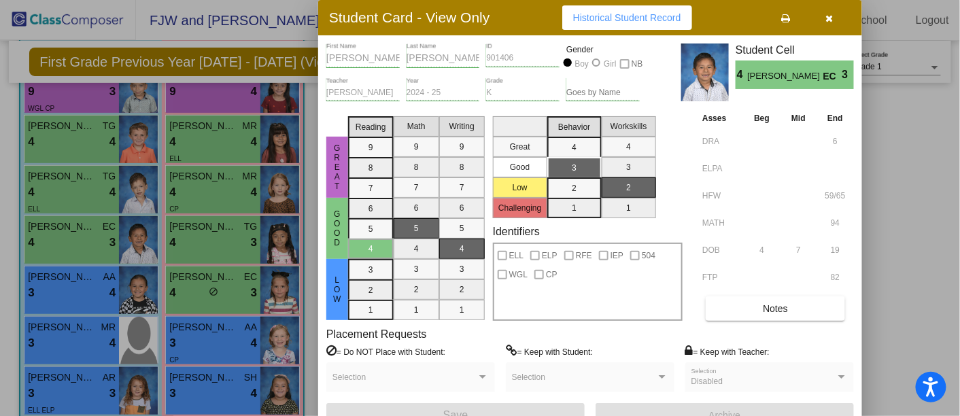
click at [827, 20] on icon "button" at bounding box center [829, 19] width 7 height 10
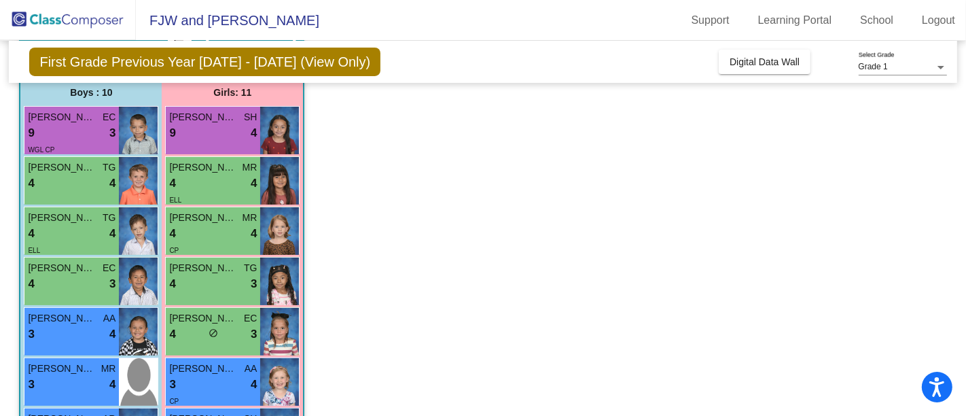
scroll to position [109, 0]
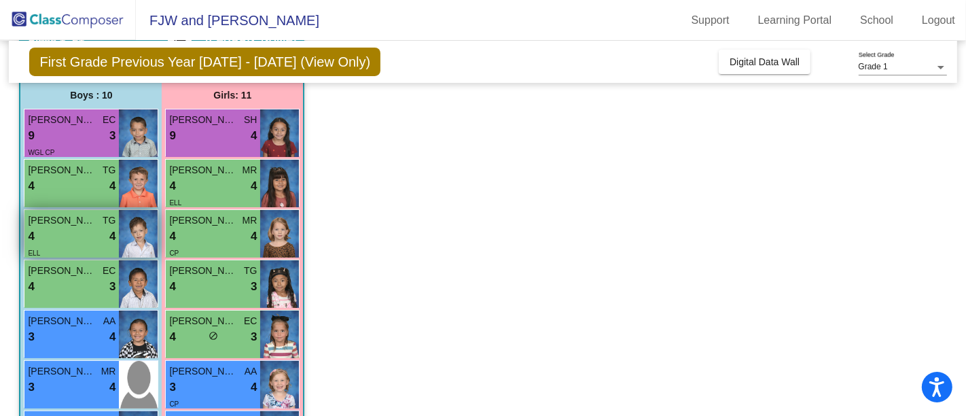
click at [82, 237] on div "4 lock do_not_disturb_alt 4" at bounding box center [72, 237] width 88 height 18
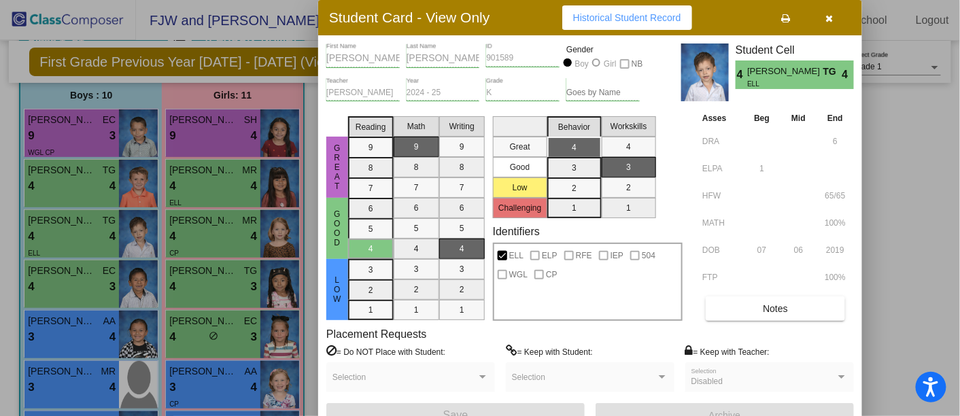
click at [826, 17] on icon "button" at bounding box center [829, 19] width 7 height 10
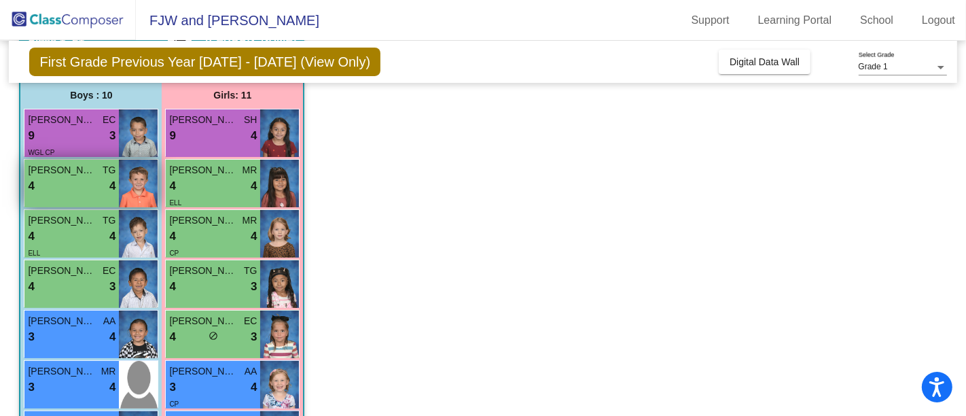
click at [86, 184] on div "4 lock do_not_disturb_alt 4" at bounding box center [72, 186] width 88 height 18
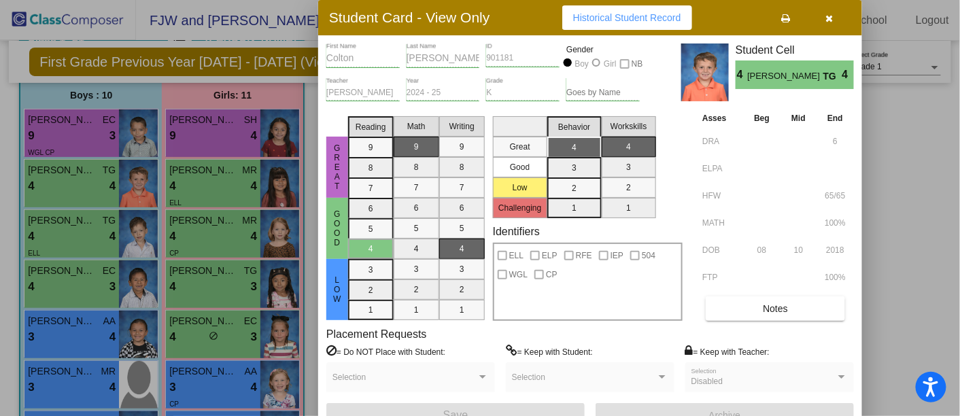
click at [824, 16] on button "button" at bounding box center [828, 17] width 43 height 24
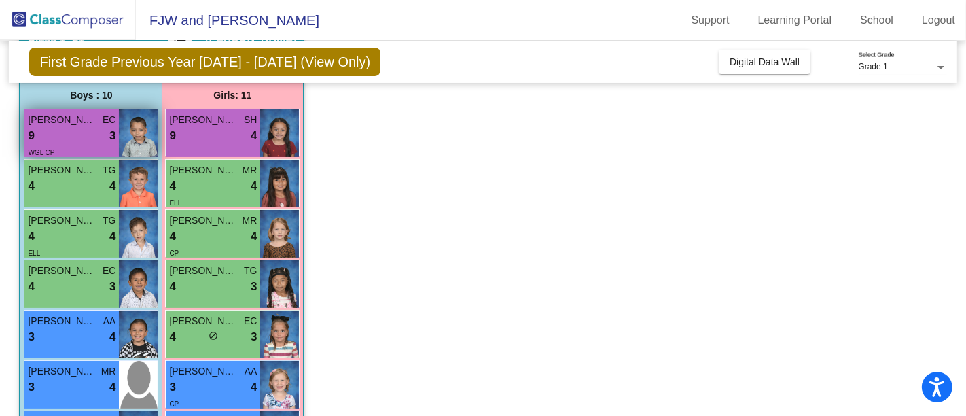
click at [103, 145] on div "WGL CP" at bounding box center [72, 152] width 88 height 14
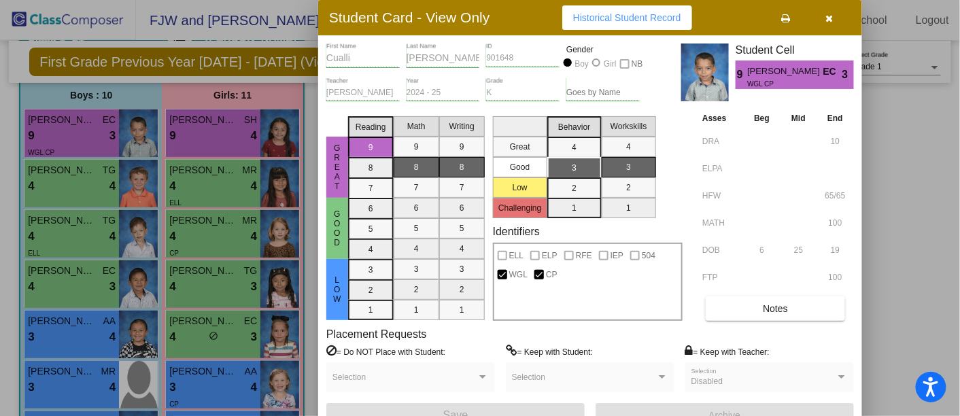
click at [830, 14] on icon "button" at bounding box center [829, 19] width 7 height 10
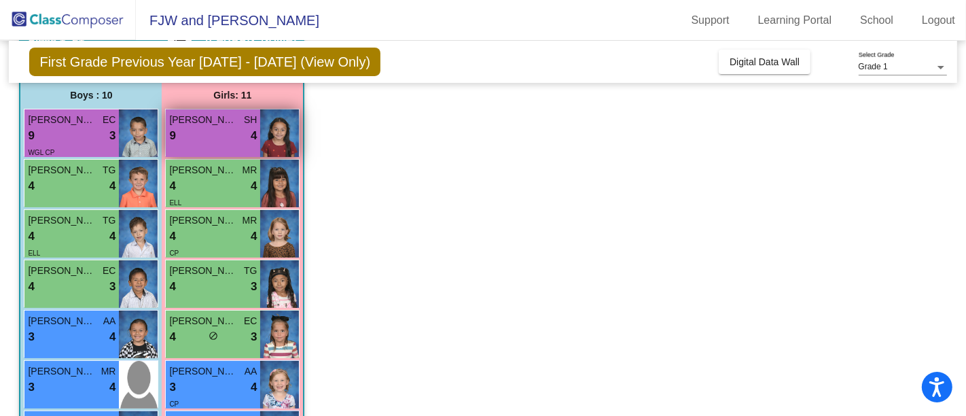
click at [241, 139] on div "9 lock do_not_disturb_alt 4" at bounding box center [213, 136] width 88 height 18
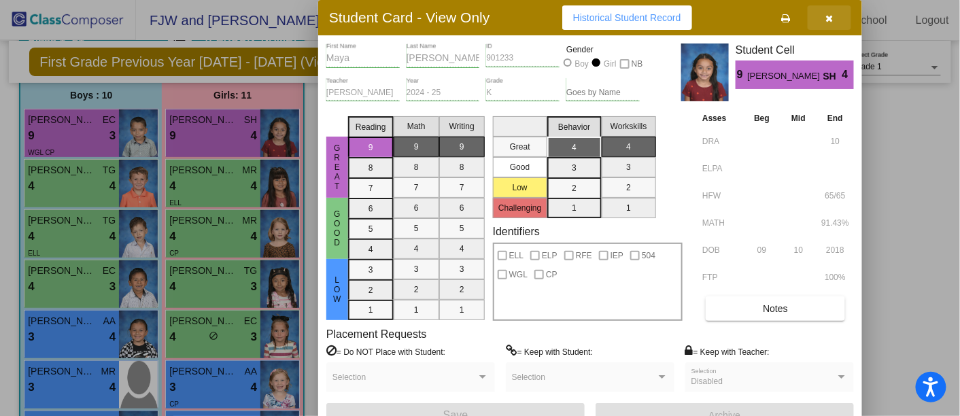
click at [829, 19] on icon "button" at bounding box center [829, 19] width 7 height 10
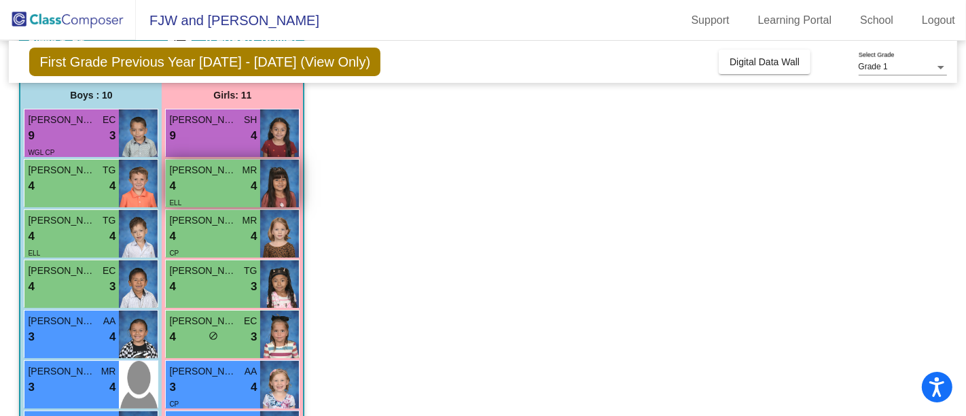
click at [201, 185] on div "4 lock do_not_disturb_alt 4" at bounding box center [213, 186] width 88 height 18
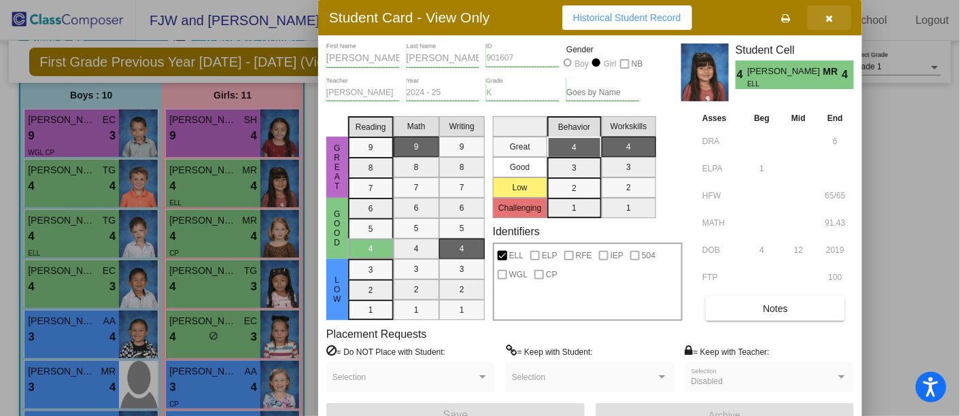
click at [829, 14] on icon "button" at bounding box center [829, 19] width 7 height 10
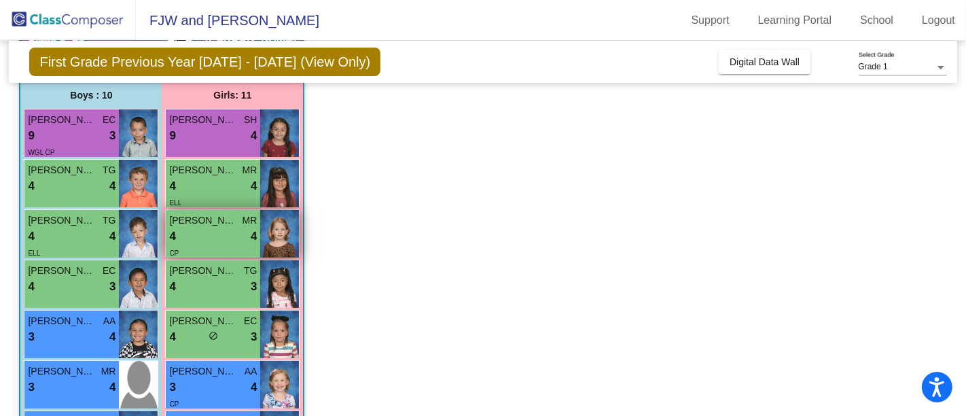
click at [225, 224] on span "[PERSON_NAME]" at bounding box center [203, 220] width 68 height 14
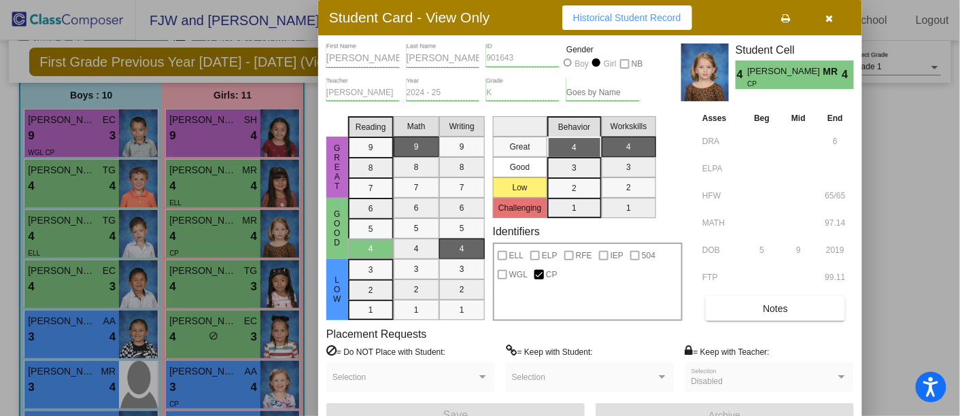
click at [829, 14] on icon "button" at bounding box center [829, 19] width 7 height 10
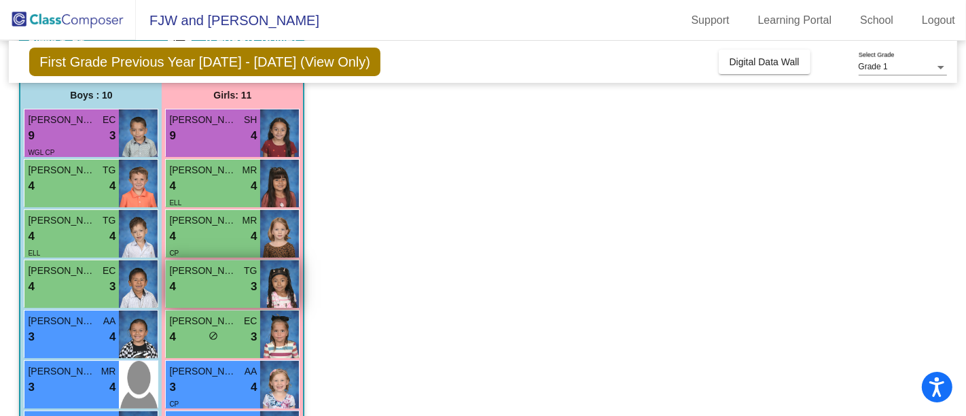
click at [207, 271] on span "[PERSON_NAME]" at bounding box center [203, 271] width 68 height 14
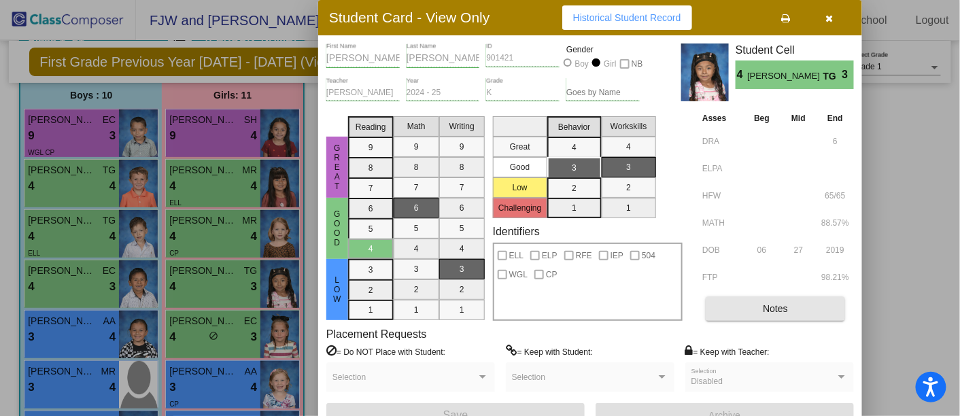
click at [795, 302] on button "Notes" at bounding box center [774, 308] width 139 height 24
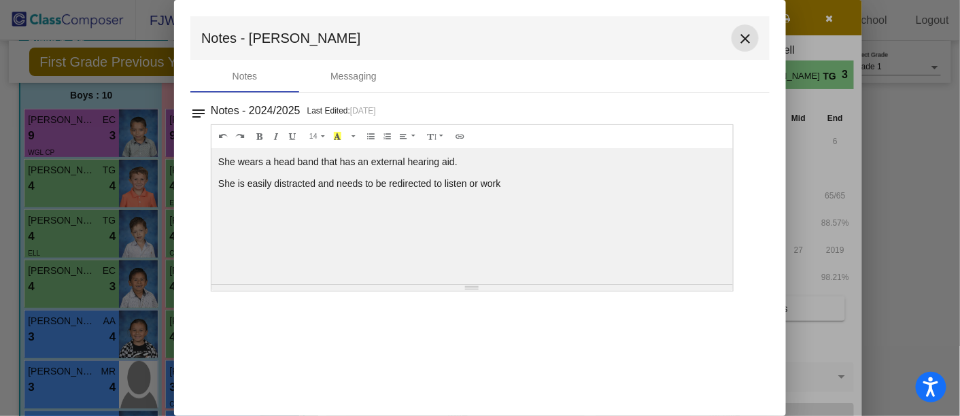
click at [749, 38] on mat-icon "close" at bounding box center [745, 39] width 16 height 16
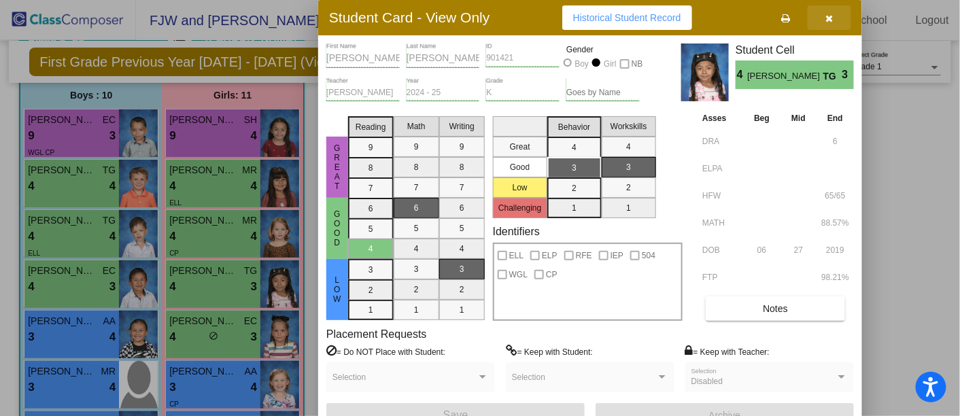
click at [829, 12] on span "button" at bounding box center [829, 17] width 7 height 11
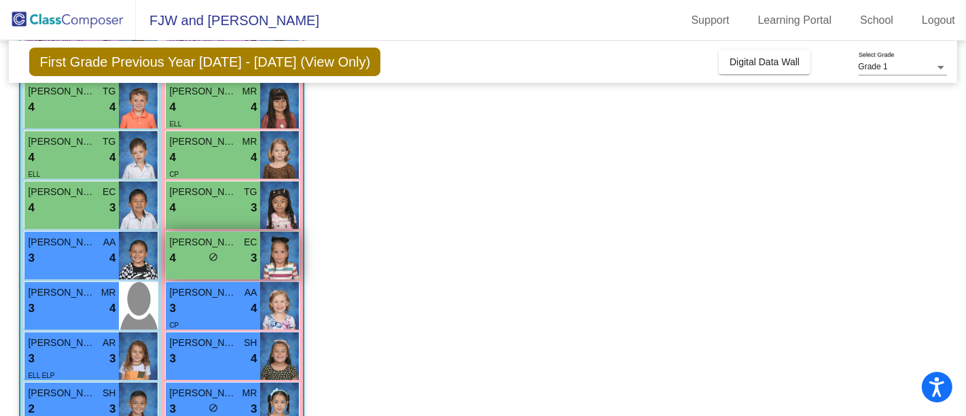
scroll to position [188, 0]
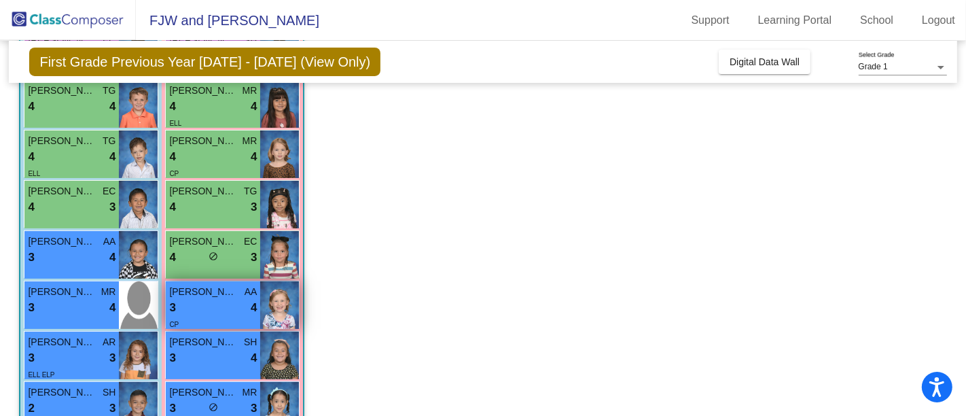
click at [228, 320] on div "CP" at bounding box center [213, 324] width 88 height 14
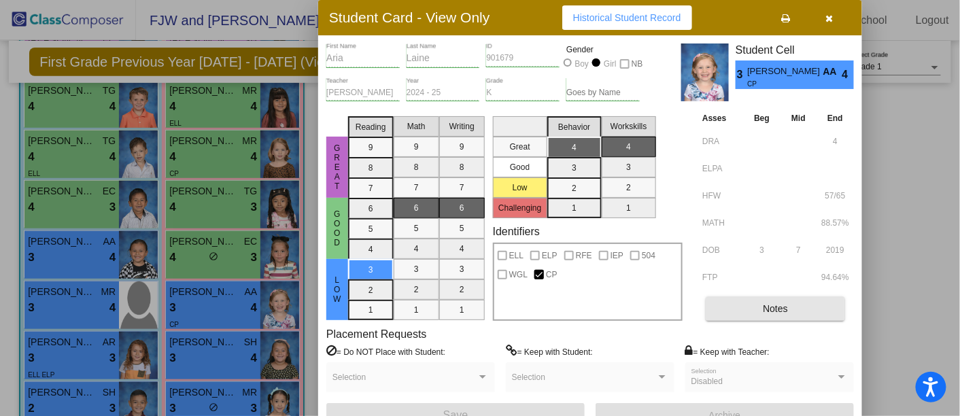
click at [771, 306] on span "Notes" at bounding box center [775, 308] width 25 height 11
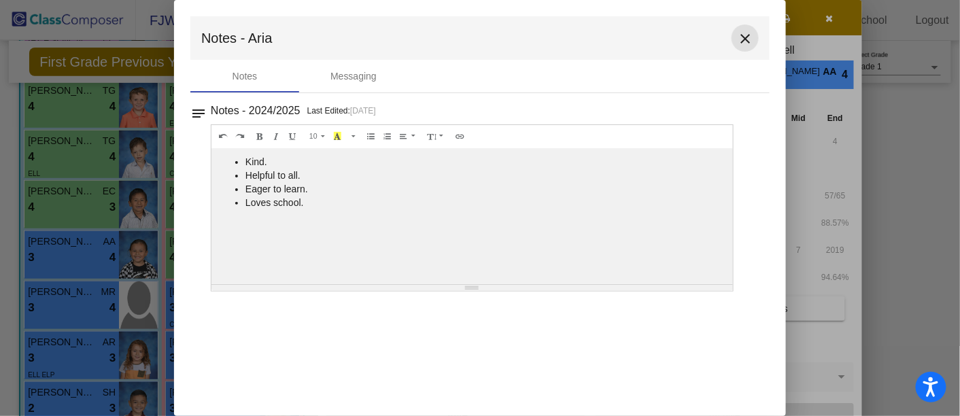
click at [743, 39] on mat-icon "close" at bounding box center [745, 39] width 16 height 16
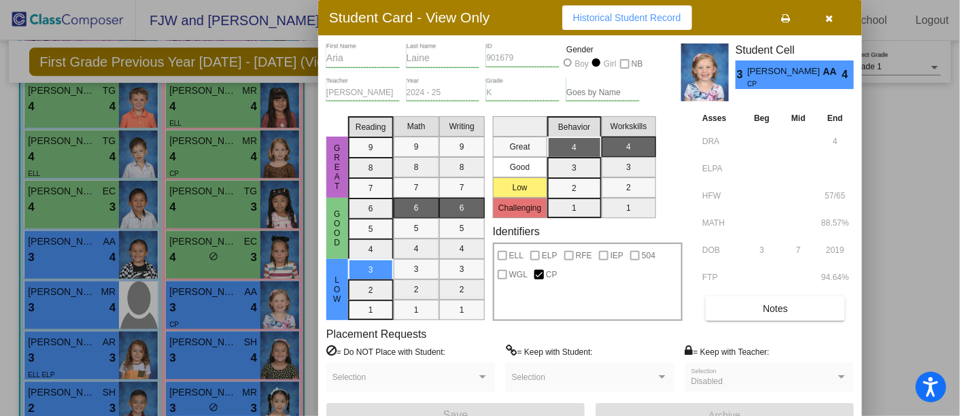
click at [832, 18] on icon "button" at bounding box center [829, 19] width 7 height 10
